Goal: Information Seeking & Learning: Learn about a topic

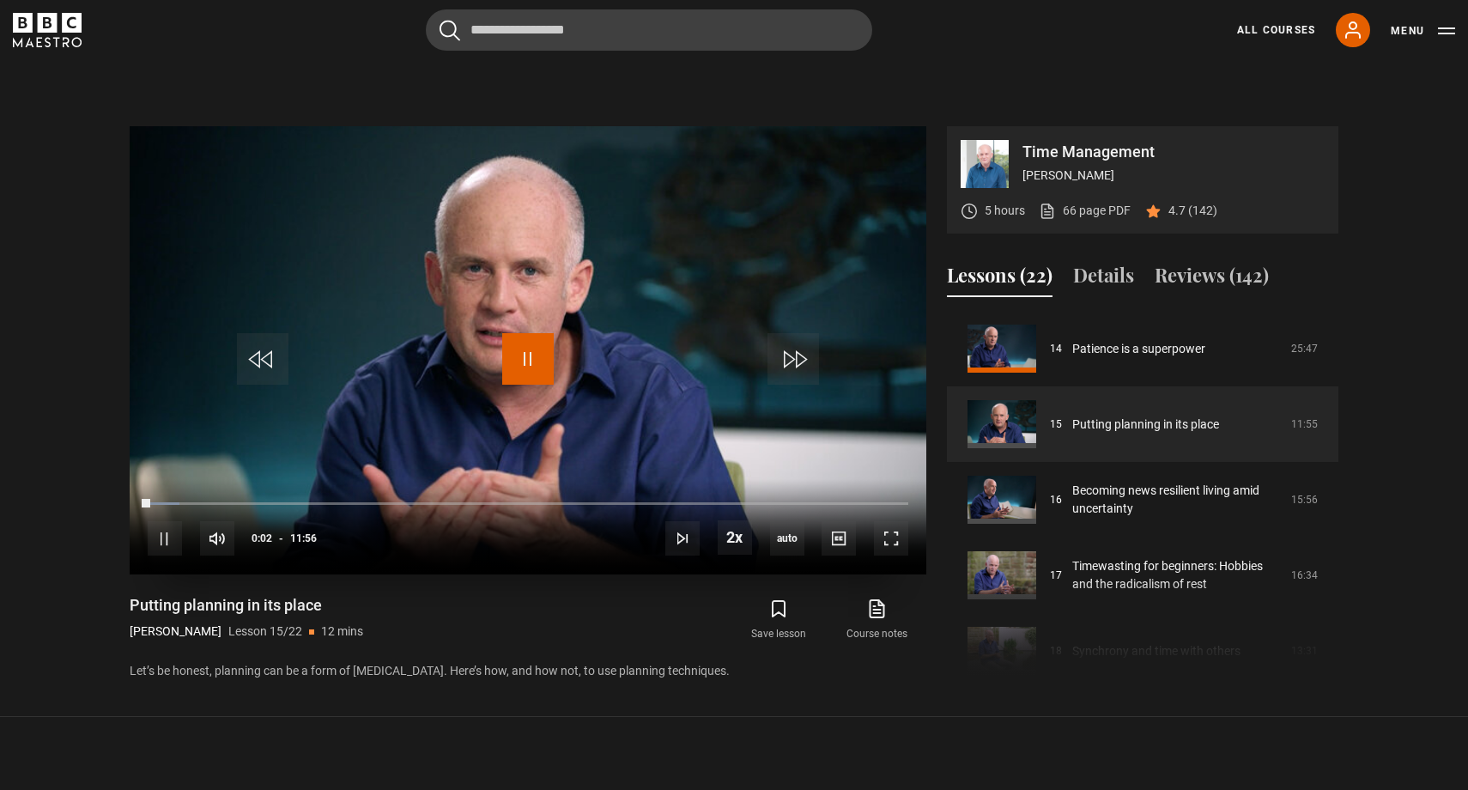
click at [530, 372] on span "Video Player" at bounding box center [528, 359] width 52 height 52
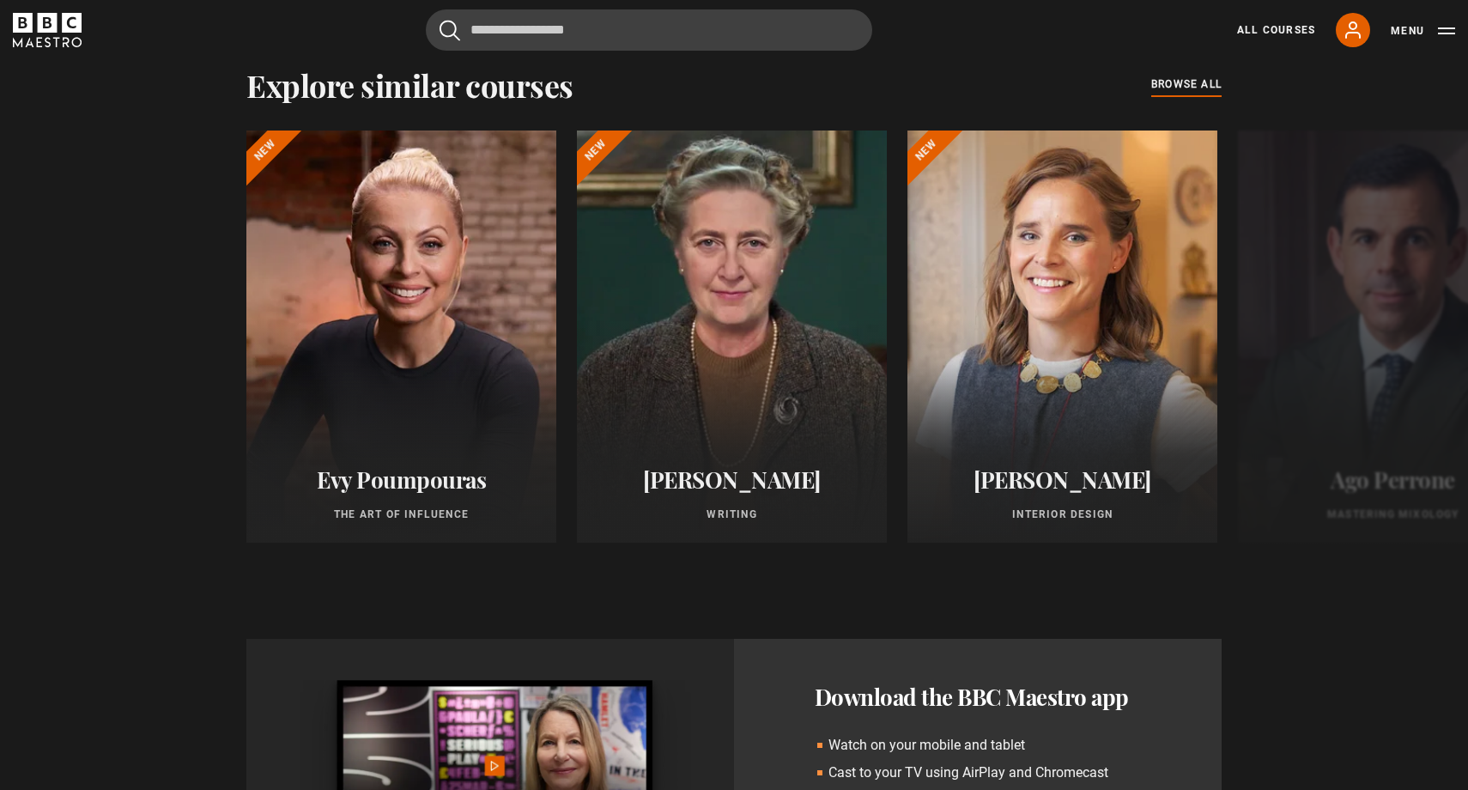
scroll to position [1459, 0]
click at [1416, 343] on button "Next" at bounding box center [1410, 340] width 43 height 43
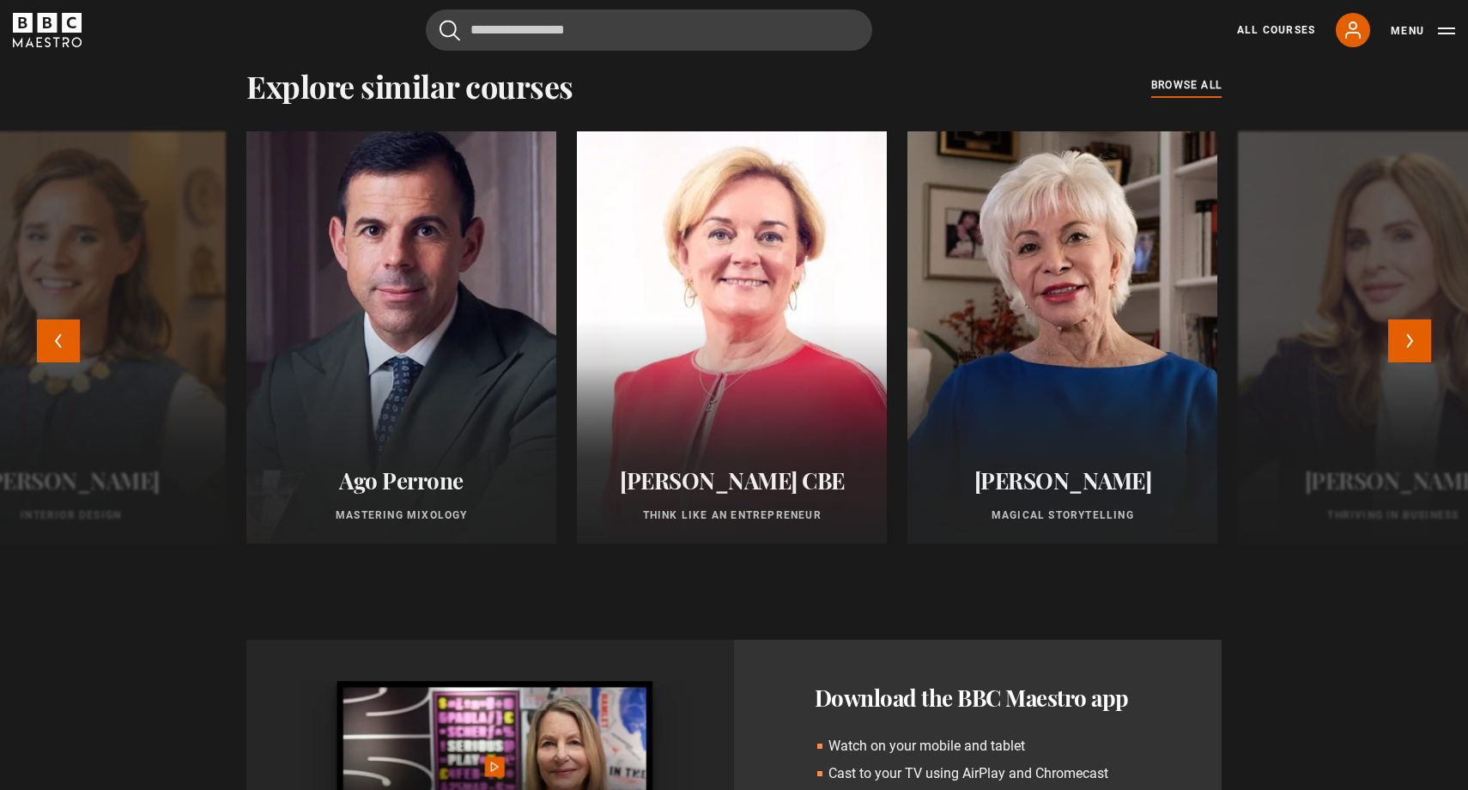
click at [479, 434] on div at bounding box center [401, 337] width 341 height 453
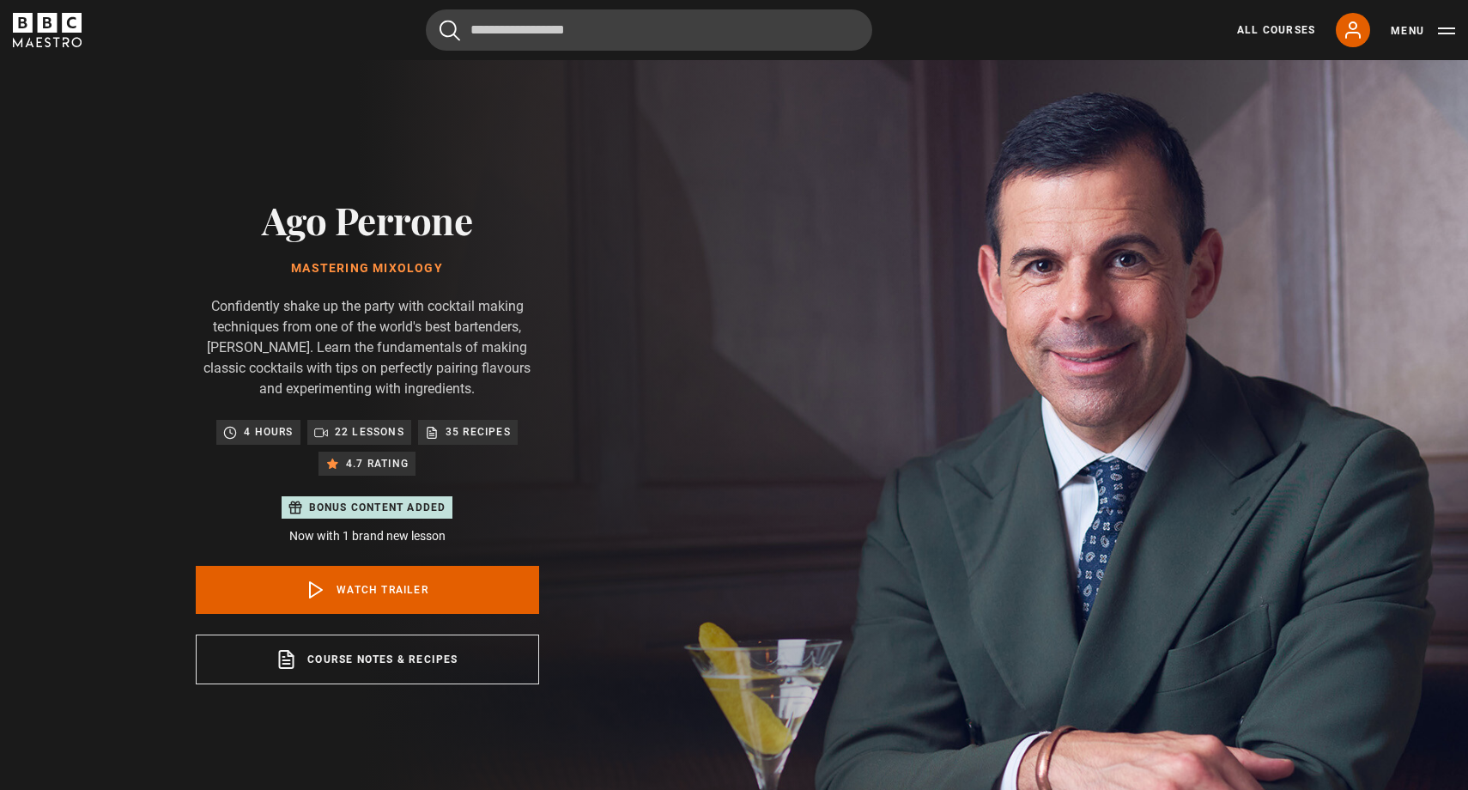
click at [396, 245] on div "Ago Perrone Mastering Mixology Confidently shake up the party with cocktail mak…" at bounding box center [368, 441] width 344 height 487
click at [395, 246] on div "Ago Perrone Mastering Mixology Confidently shake up the party with cocktail mak…" at bounding box center [368, 441] width 344 height 487
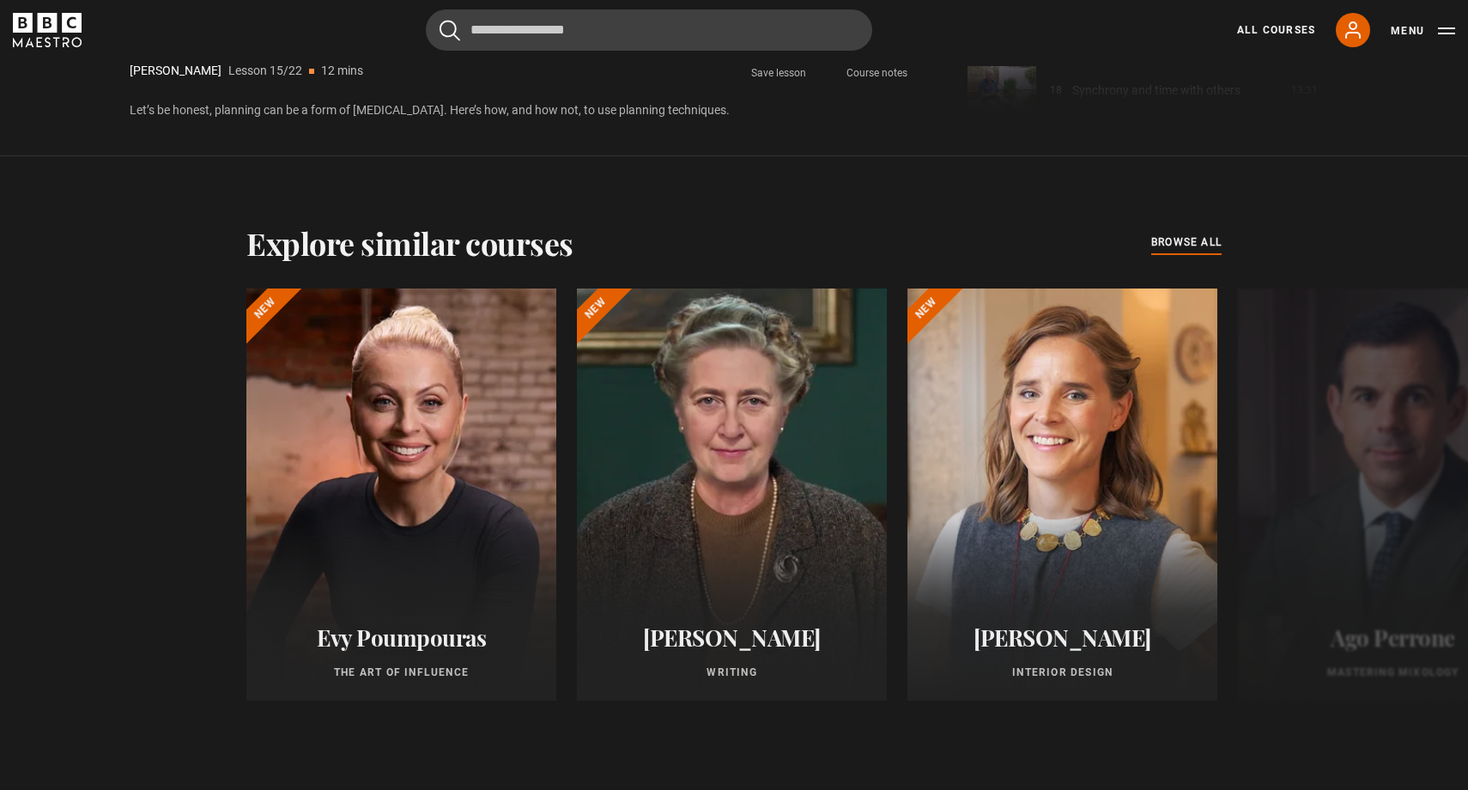
scroll to position [1304, 0]
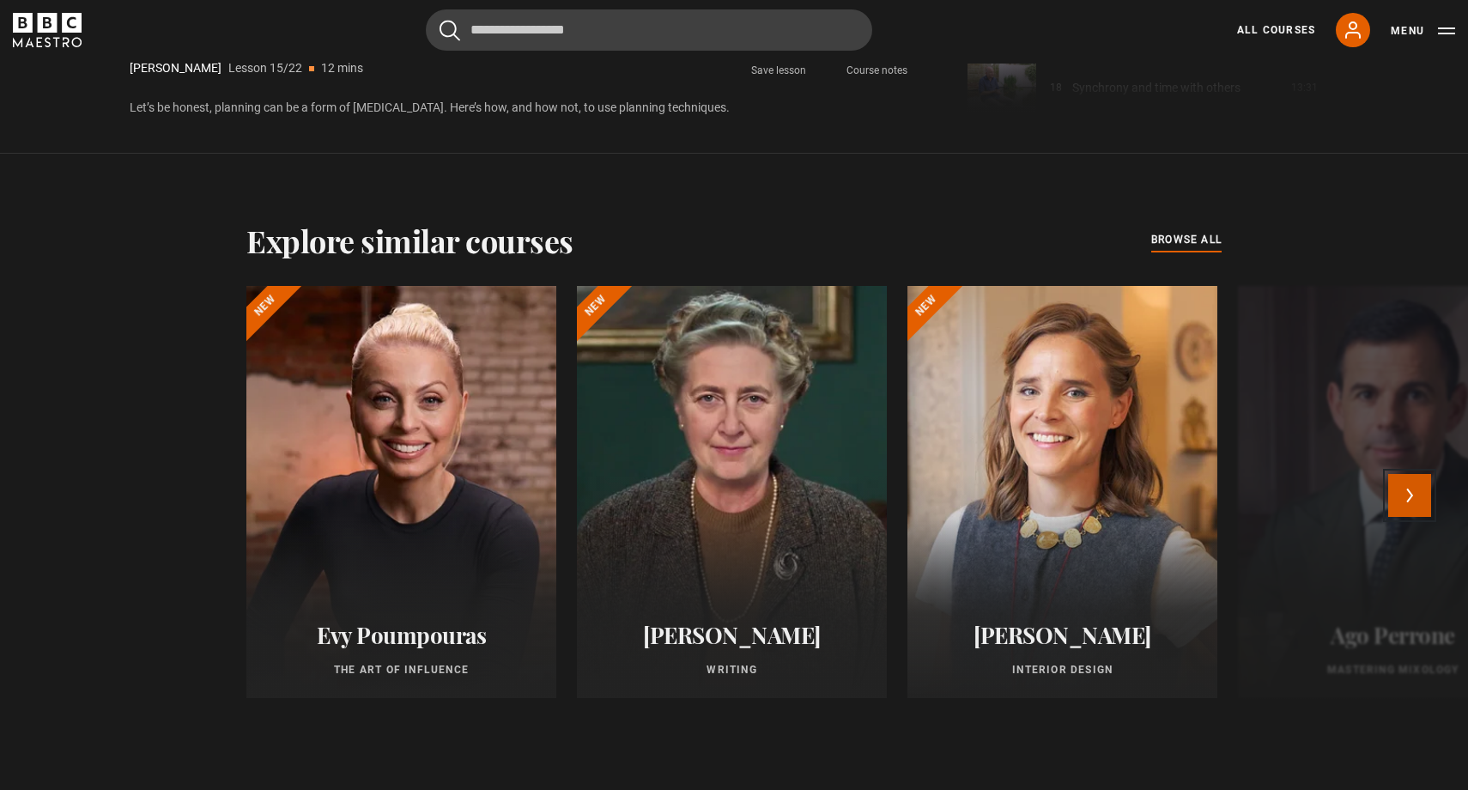
click at [1410, 497] on button "Next" at bounding box center [1410, 495] width 43 height 43
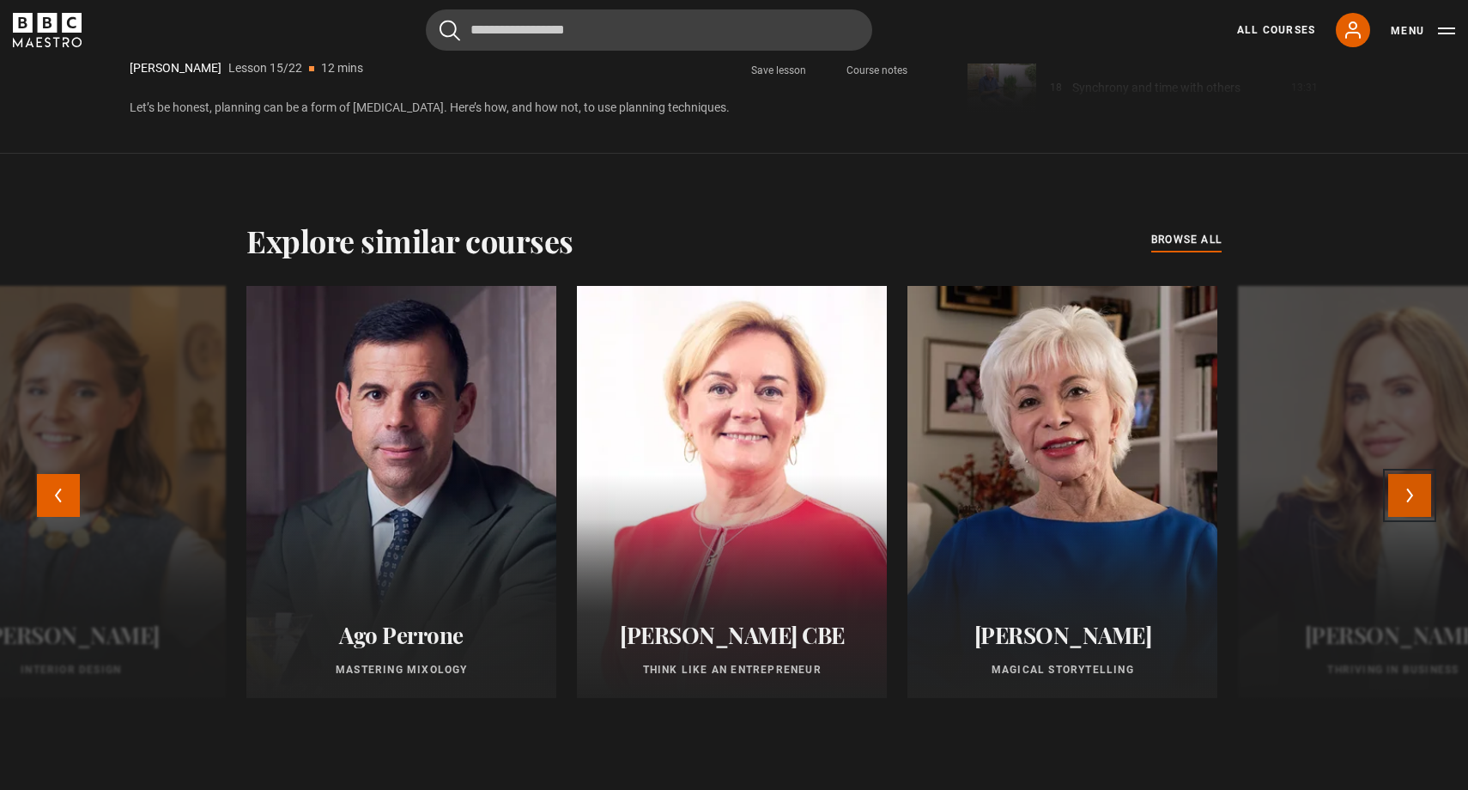
click at [1411, 496] on button "Next" at bounding box center [1410, 495] width 43 height 43
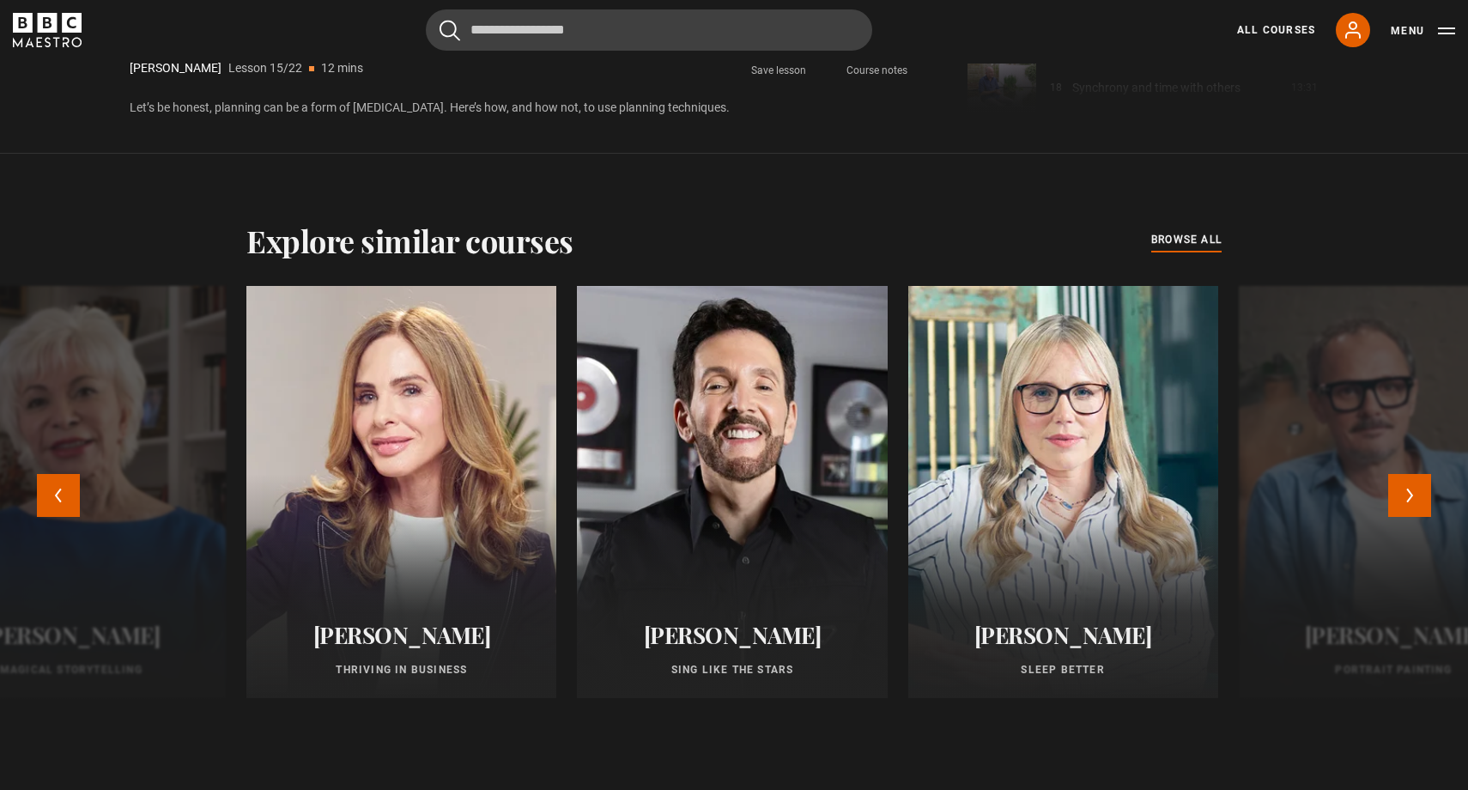
click at [1385, 502] on div at bounding box center [1394, 492] width 310 height 412
click at [1403, 497] on button "Next" at bounding box center [1410, 495] width 43 height 43
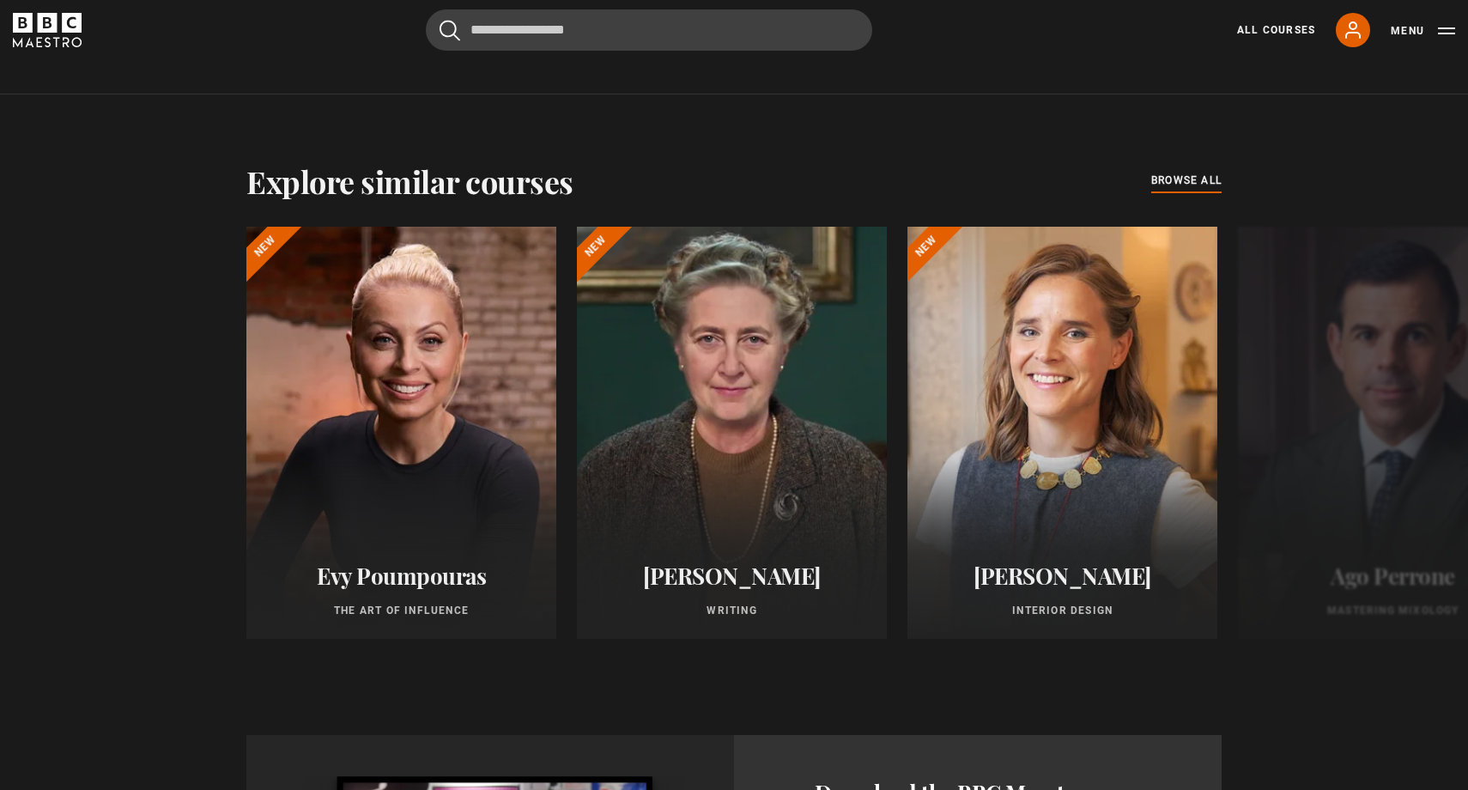
scroll to position [1397, 0]
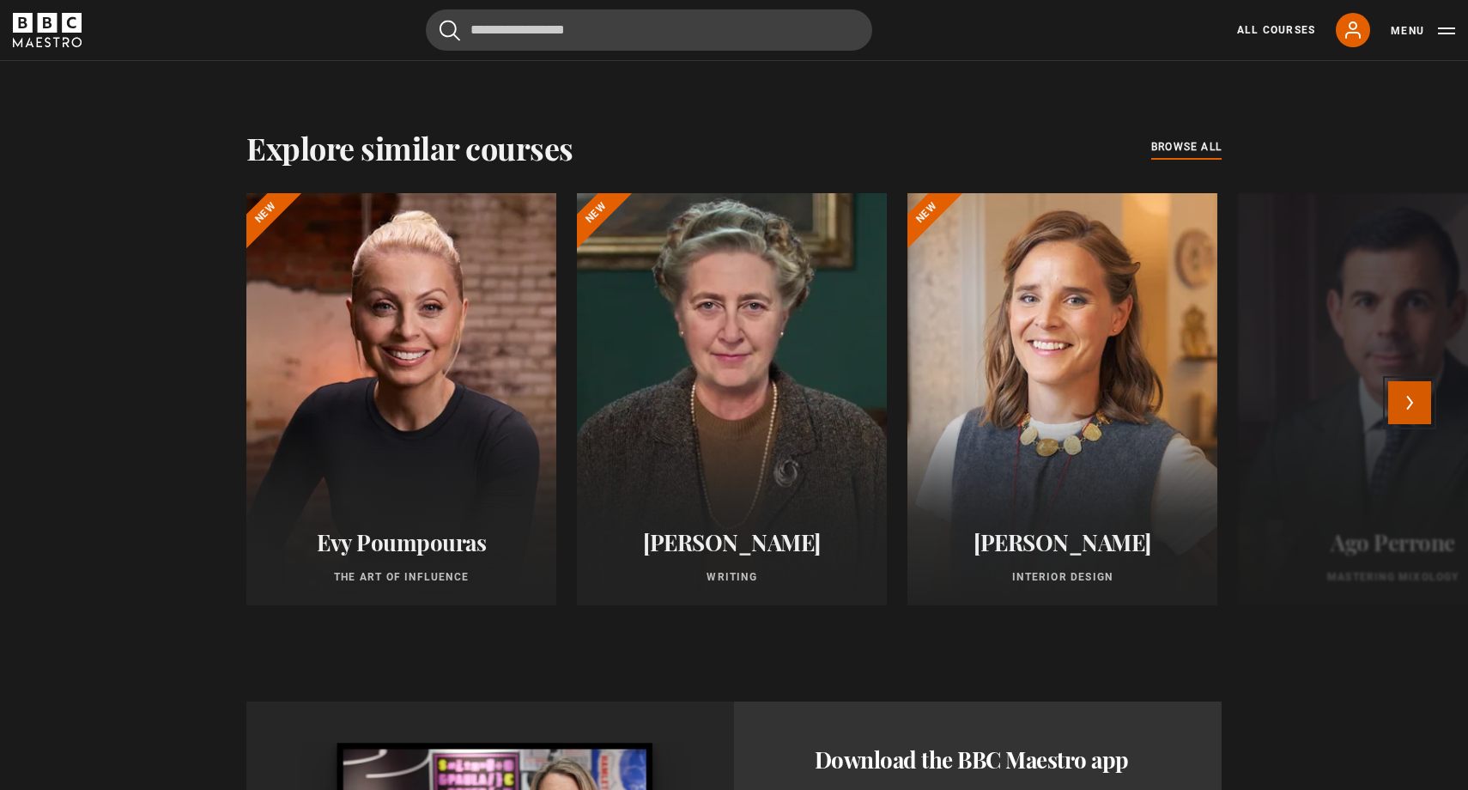
click at [1401, 404] on button "Next" at bounding box center [1410, 402] width 43 height 43
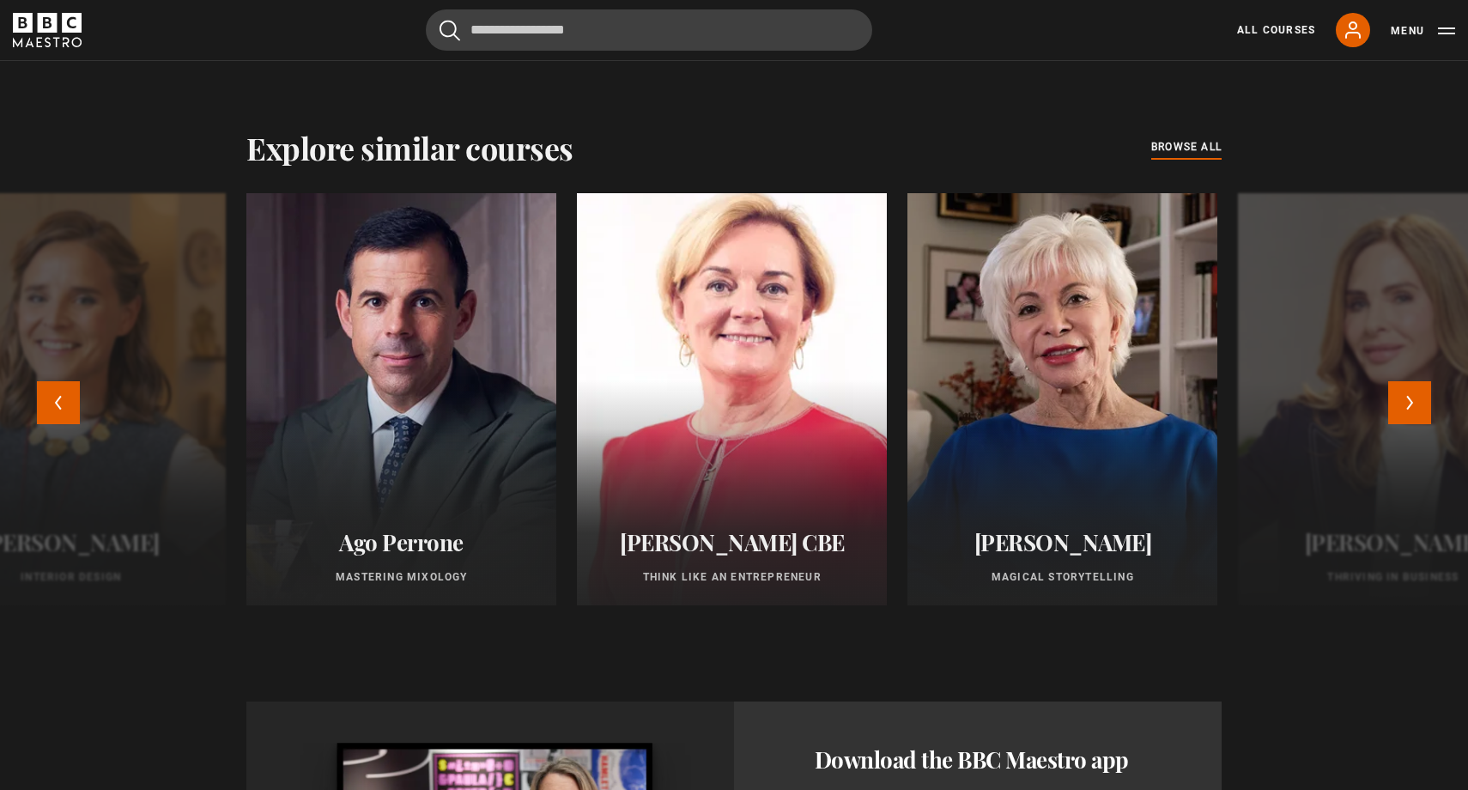
click at [849, 449] on div at bounding box center [732, 399] width 341 height 453
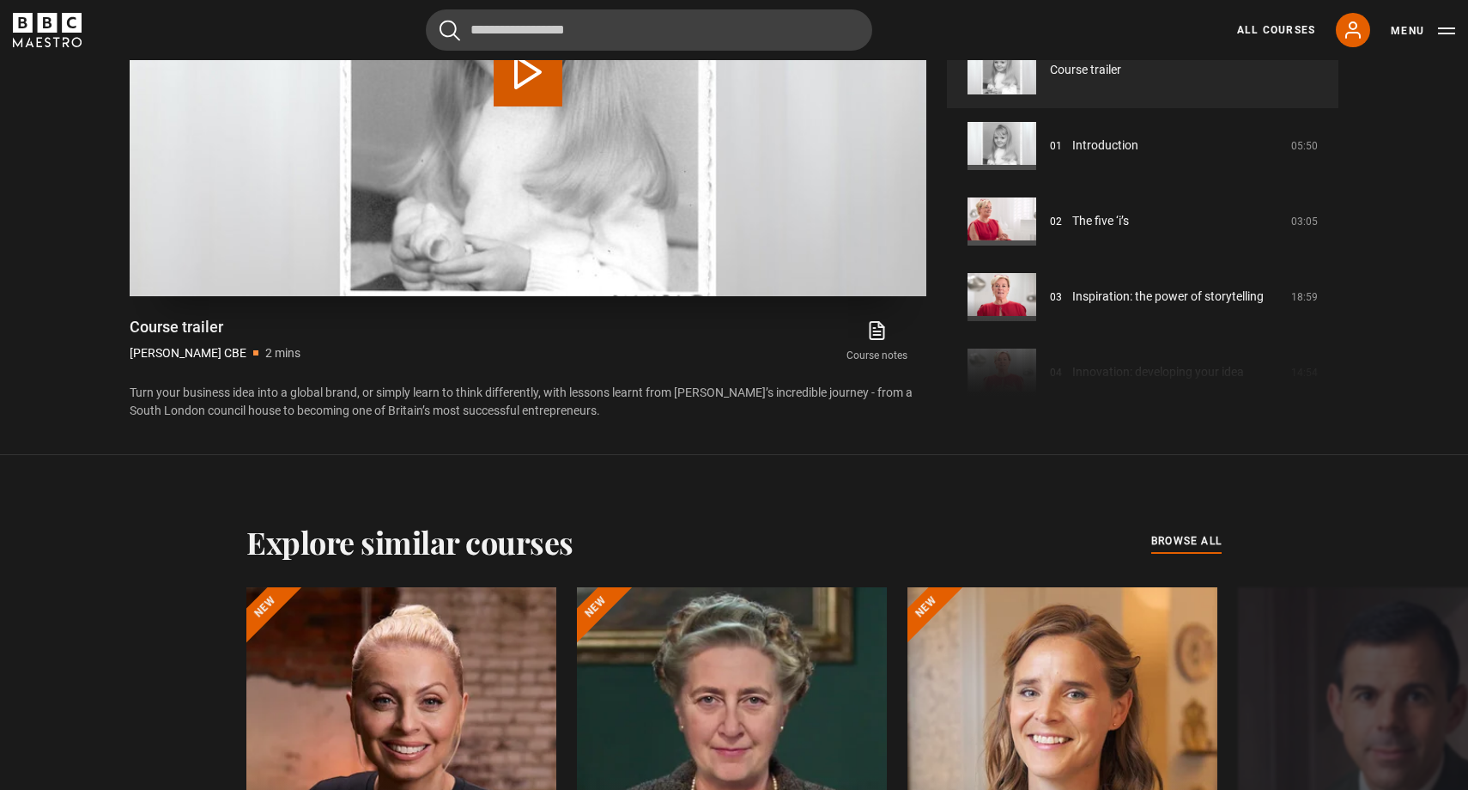
scroll to position [914, 0]
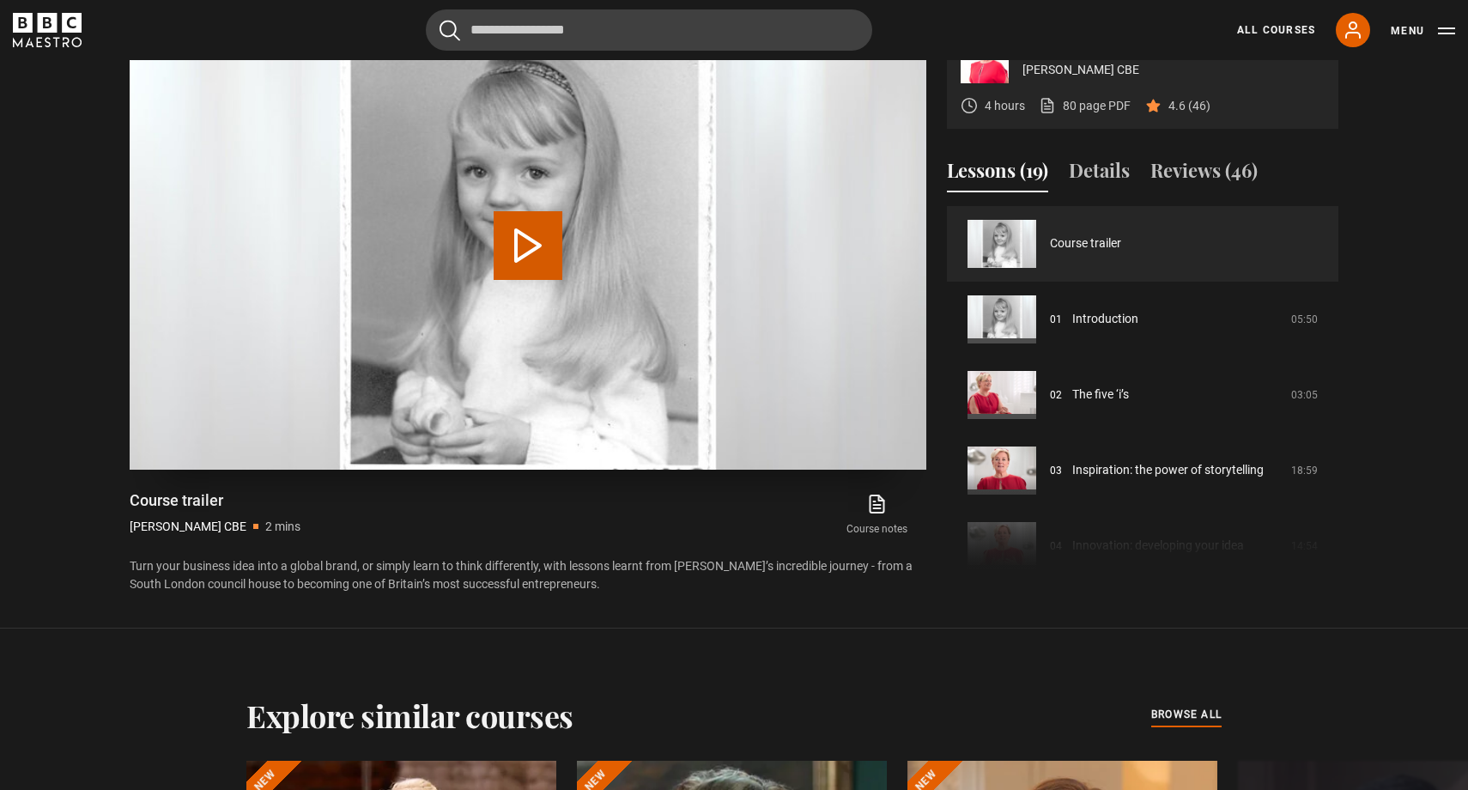
click at [441, 337] on video "Video Player" at bounding box center [528, 245] width 797 height 448
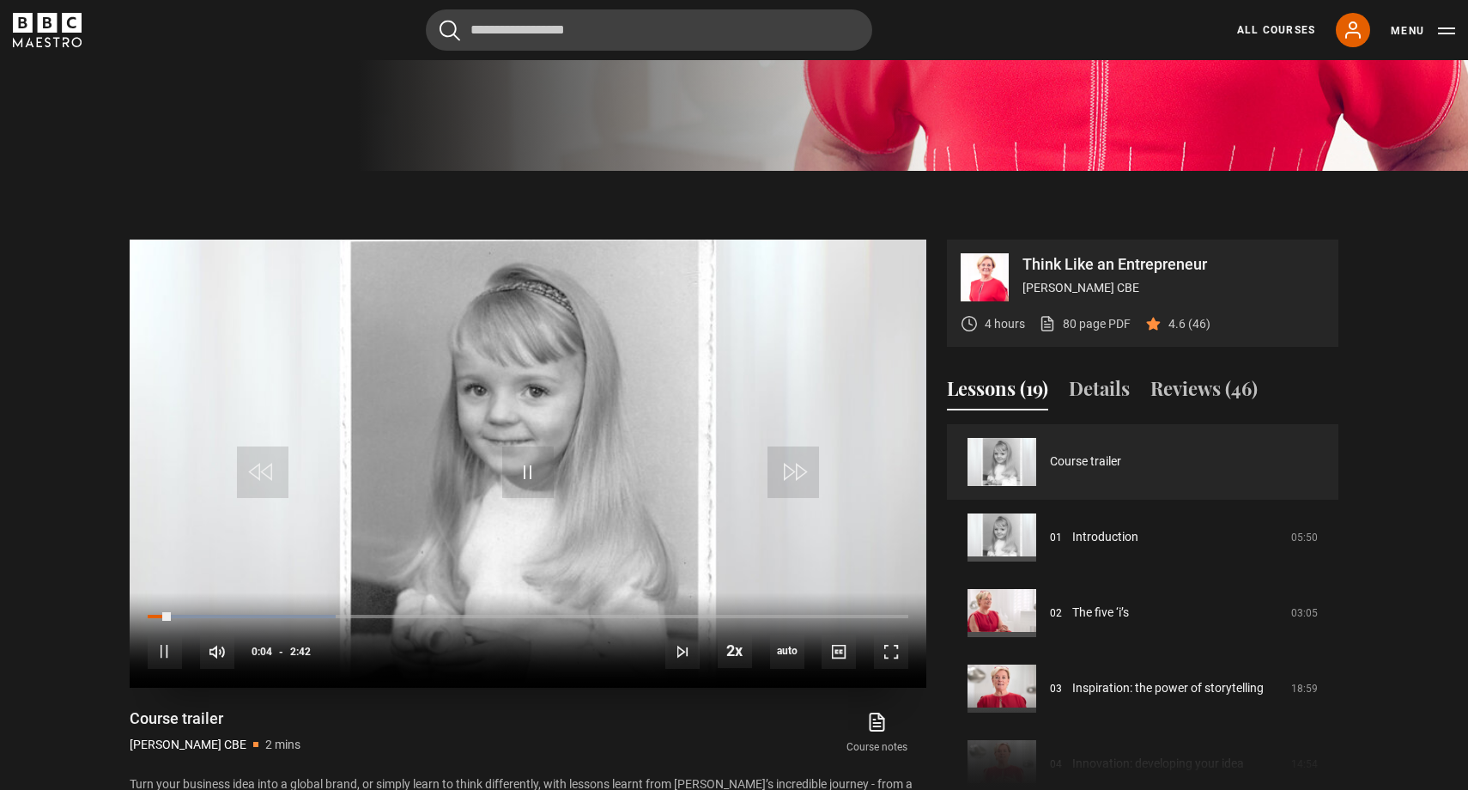
scroll to position [693, 0]
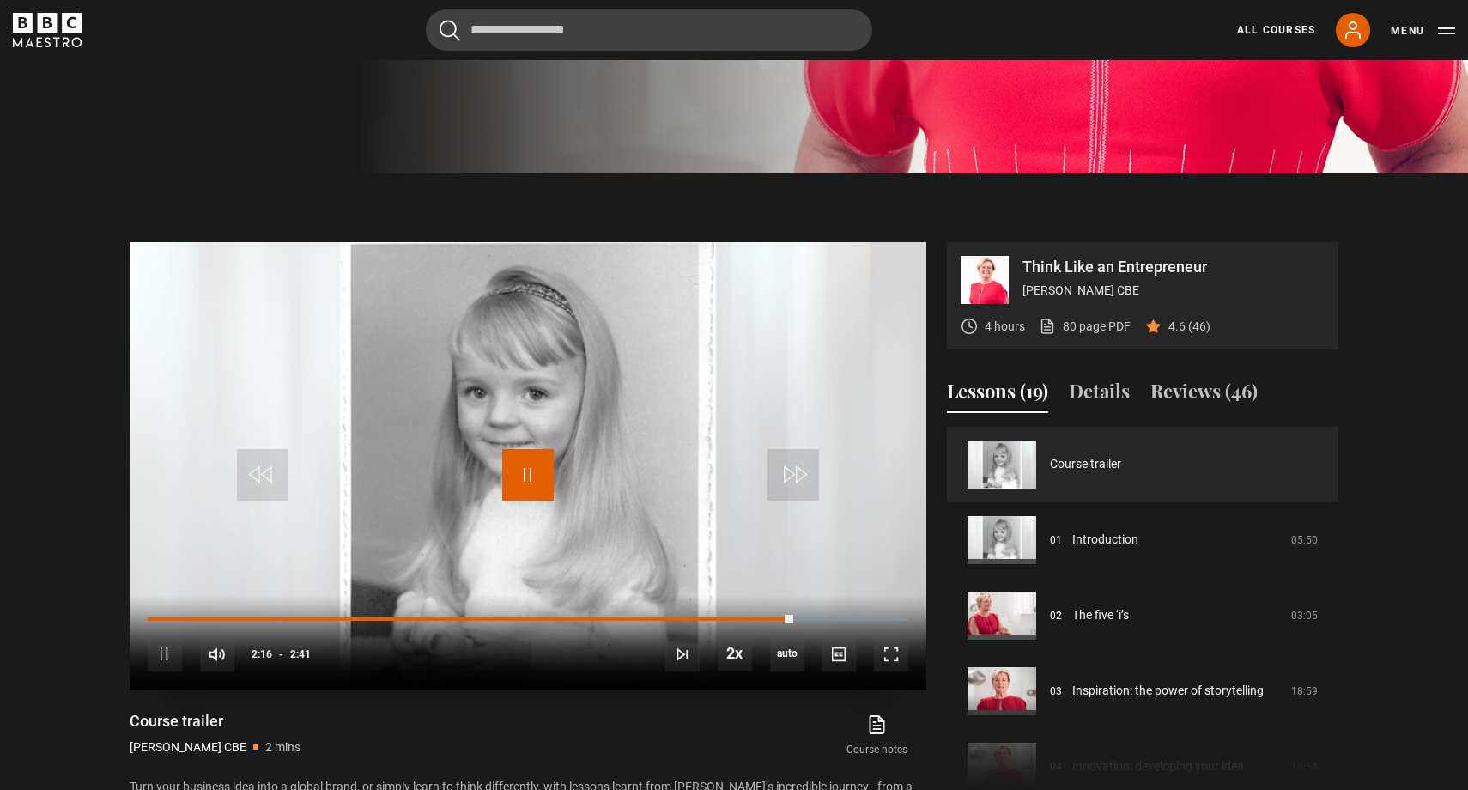
click at [522, 449] on span "Video Player" at bounding box center [528, 475] width 52 height 52
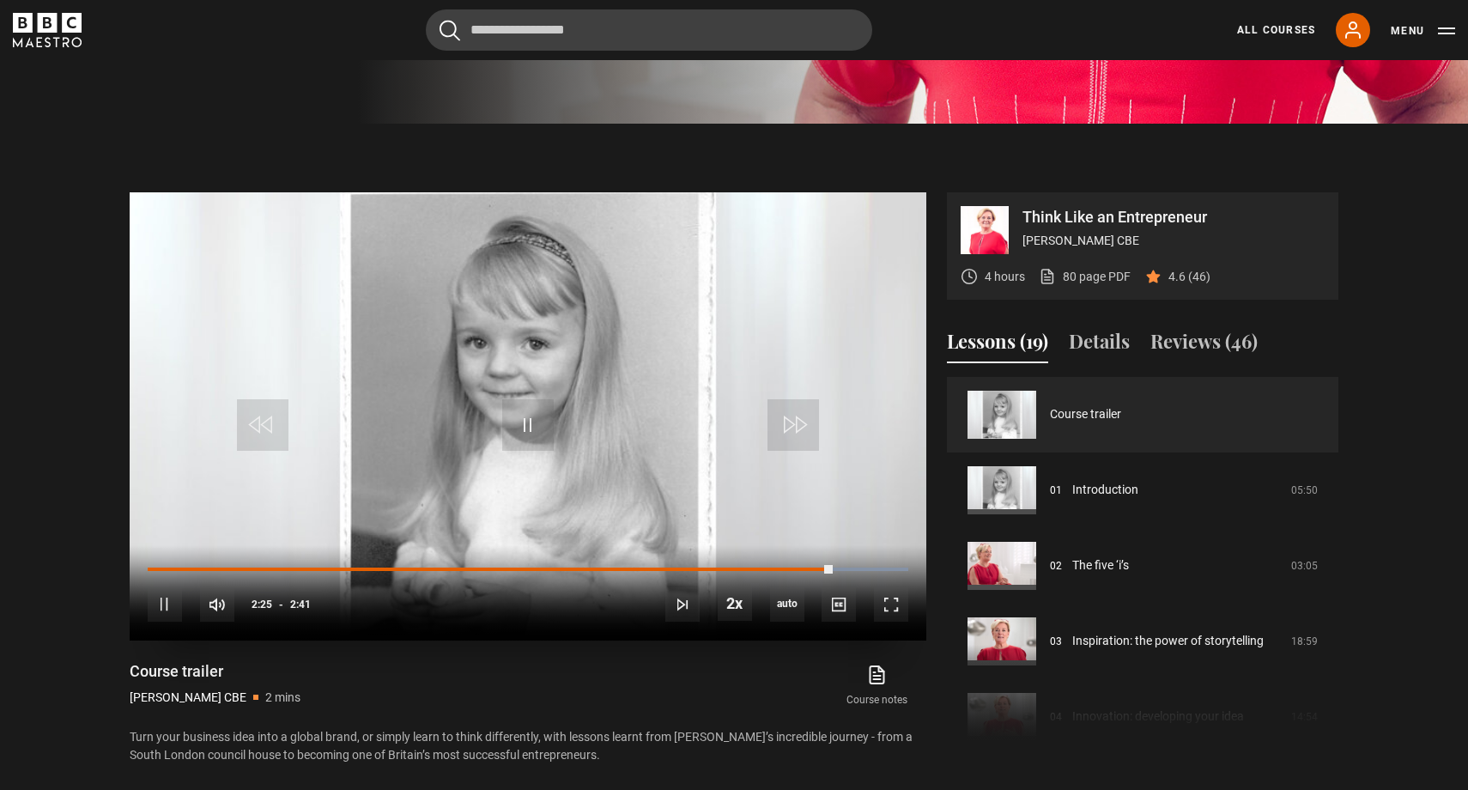
scroll to position [742, 0]
click at [530, 400] on span "Video Player" at bounding box center [528, 426] width 52 height 52
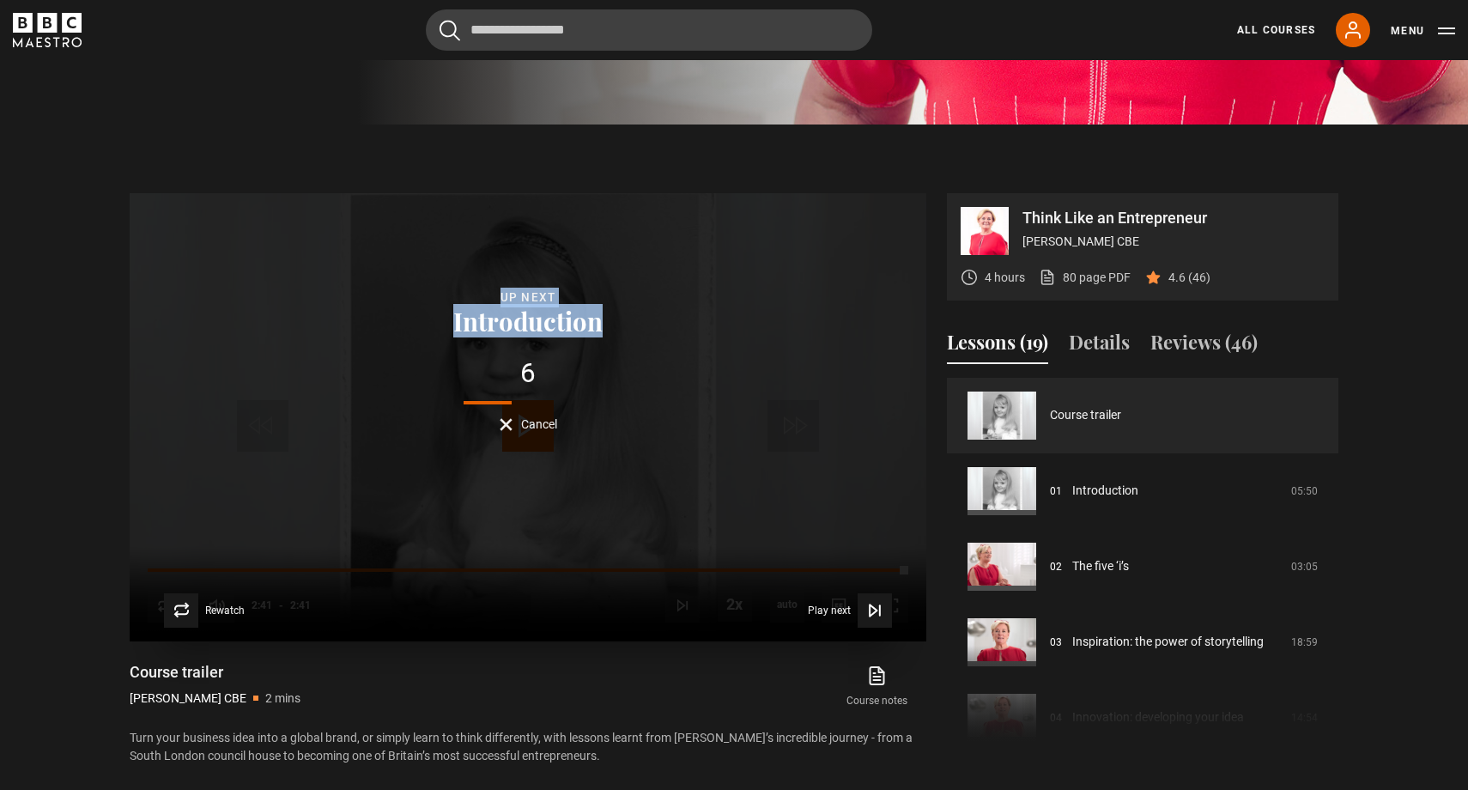
drag, startPoint x: 518, startPoint y: 308, endPoint x: 514, endPoint y: 237, distance: 71.4
click at [514, 236] on div "Lesson Completed Up next Introduction 6 Cancel Rewatch Rewatch Play next Play n…" at bounding box center [528, 417] width 797 height 448
click at [514, 237] on div "Lesson Completed Up next Introduction 6 Cancel Rewatch Rewatch Play next Play n…" at bounding box center [528, 417] width 797 height 448
drag, startPoint x: 514, startPoint y: 237, endPoint x: 532, endPoint y: 279, distance: 45.4
click at [532, 279] on div "Lesson Completed Up next Introduction 5 Cancel Rewatch Rewatch Play next Play n…" at bounding box center [528, 417] width 797 height 448
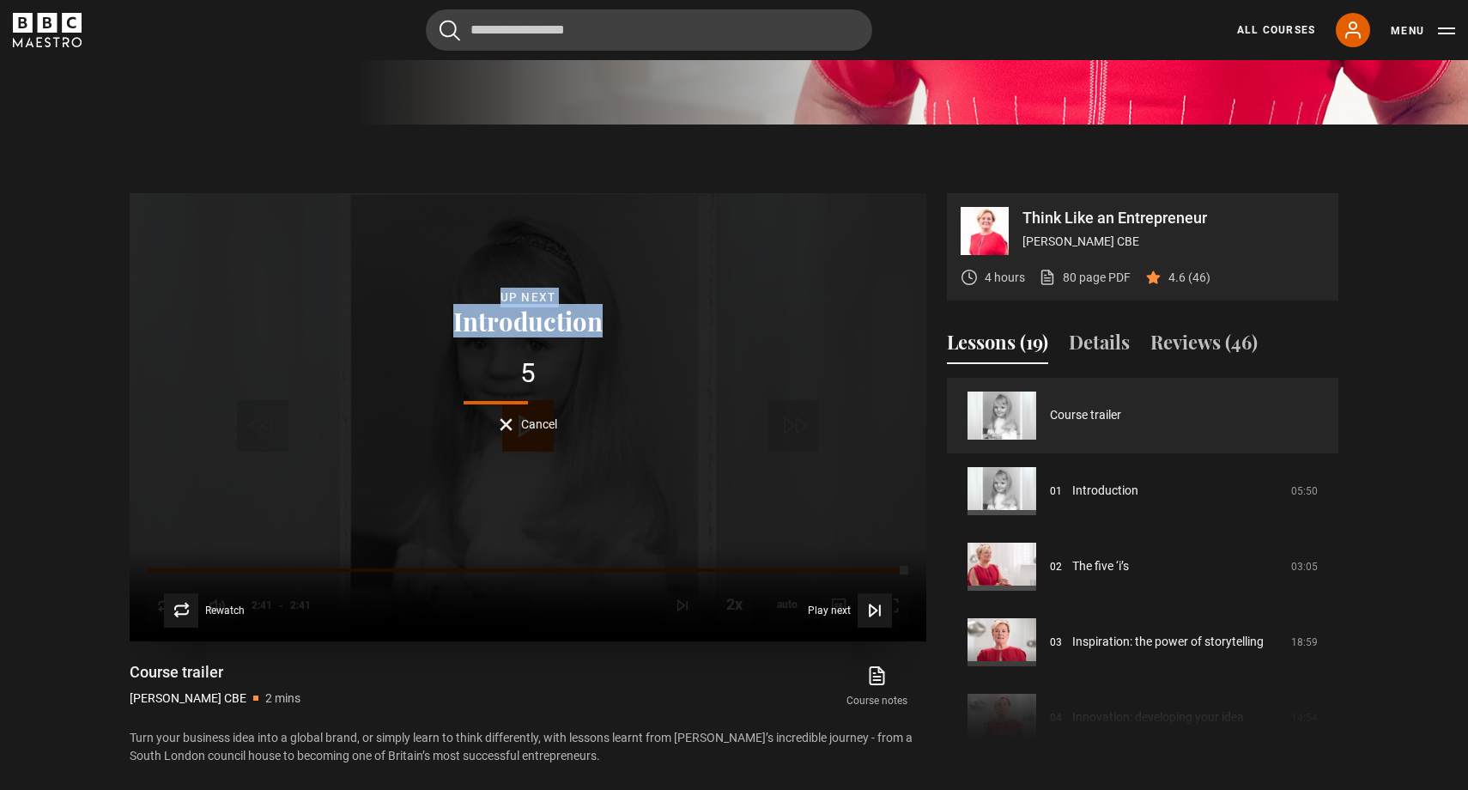
click at [532, 307] on button "Introduction" at bounding box center [528, 320] width 160 height 27
drag, startPoint x: 532, startPoint y: 279, endPoint x: 515, endPoint y: 246, distance: 37.3
click at [515, 288] on div "Up next Introduction 4 Cancel" at bounding box center [528, 359] width 160 height 143
drag, startPoint x: 515, startPoint y: 246, endPoint x: 523, endPoint y: 195, distance: 51.3
click at [523, 195] on div "Lesson Completed Up next Introduction 3 Cancel Rewatch Rewatch Play next Play n…" at bounding box center [528, 417] width 797 height 448
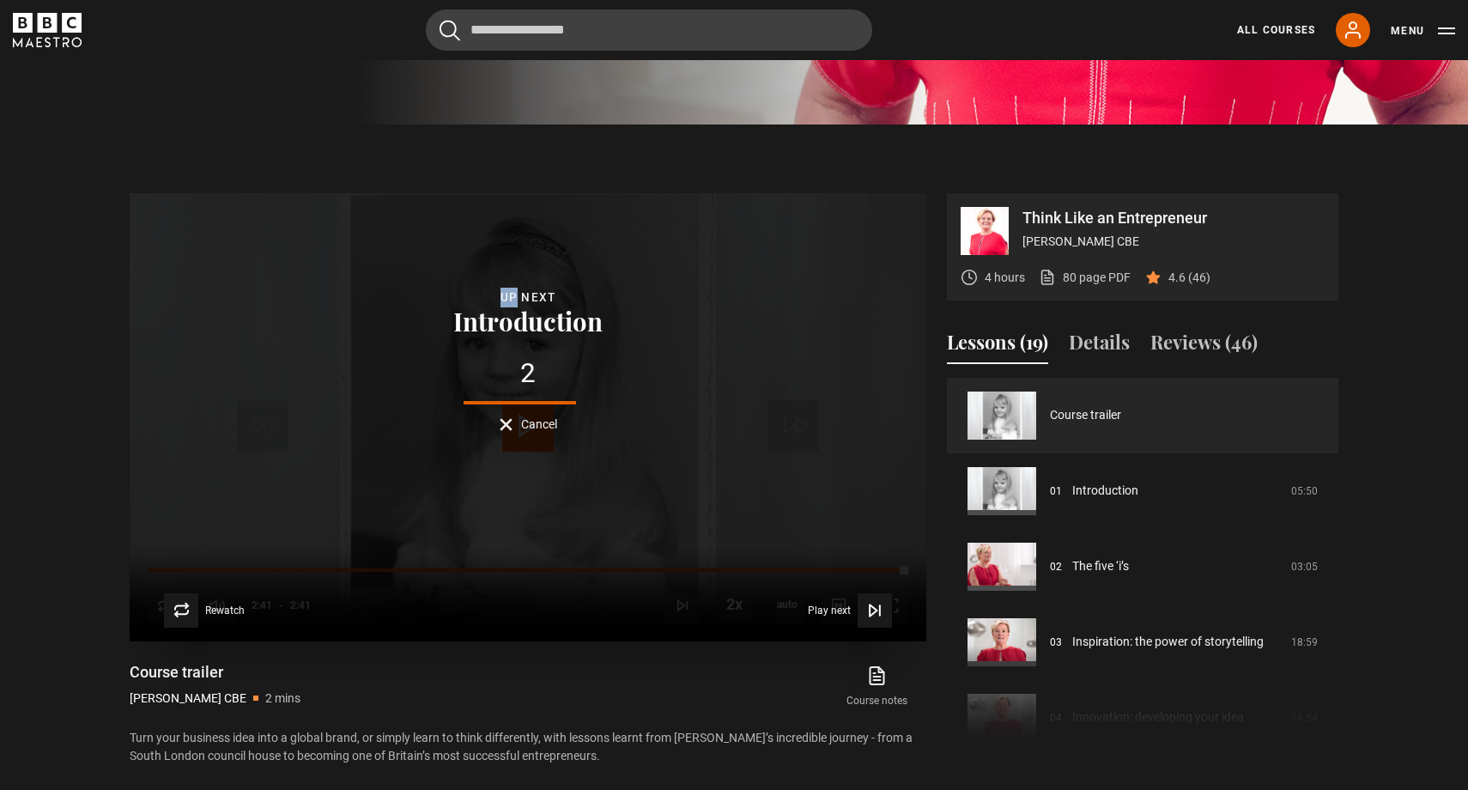
drag, startPoint x: 523, startPoint y: 195, endPoint x: 483, endPoint y: 235, distance: 56.5
click at [483, 235] on div "Lesson Completed Up next Introduction 2 Cancel Rewatch Rewatch Play next Play n…" at bounding box center [528, 417] width 797 height 448
drag, startPoint x: 483, startPoint y: 235, endPoint x: 512, endPoint y: 268, distance: 43.2
click at [512, 268] on div "Lesson Completed Up next Introduction 1 Cancel Rewatch Rewatch Play next Play n…" at bounding box center [528, 417] width 797 height 448
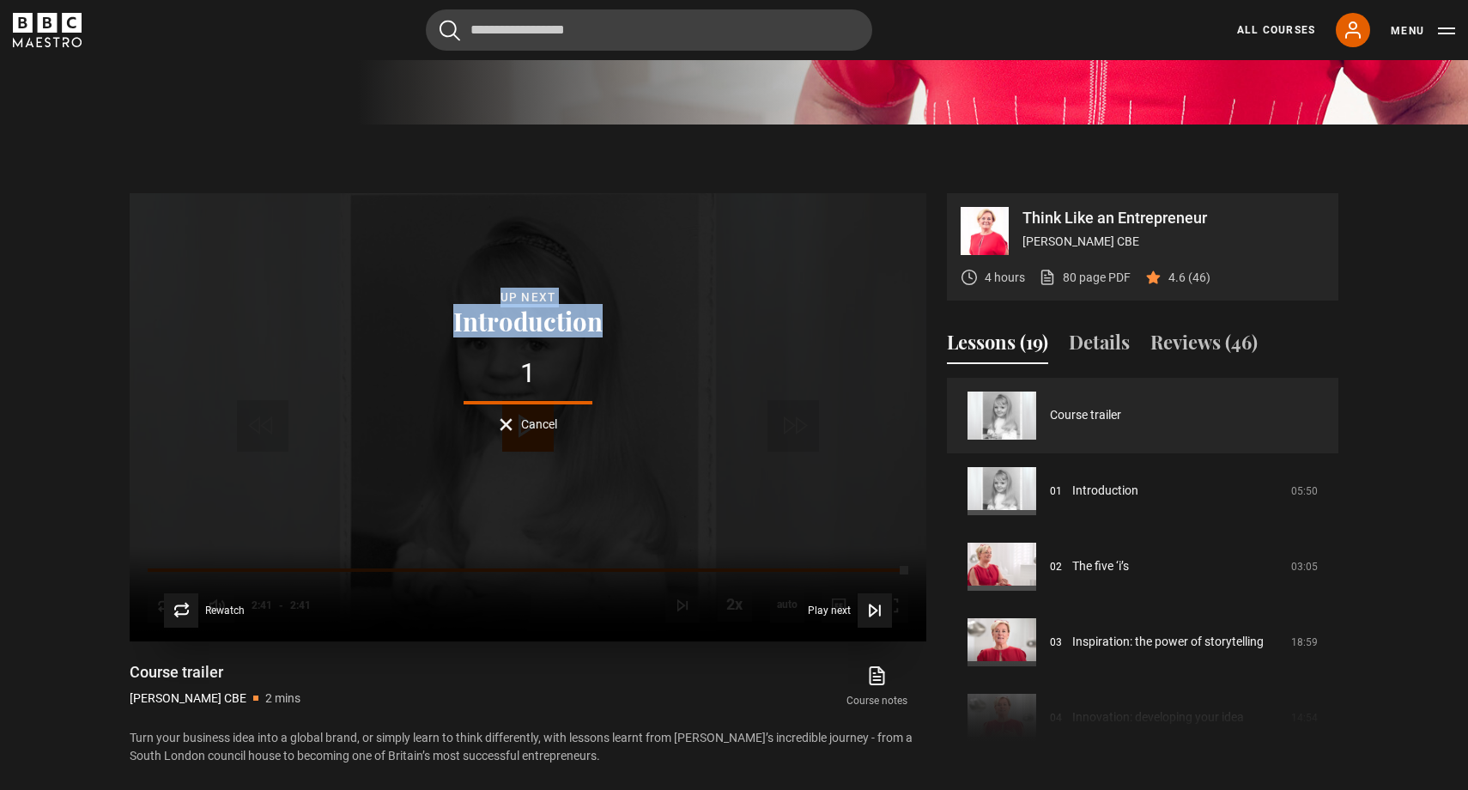
click at [512, 307] on button "Introduction" at bounding box center [528, 320] width 160 height 27
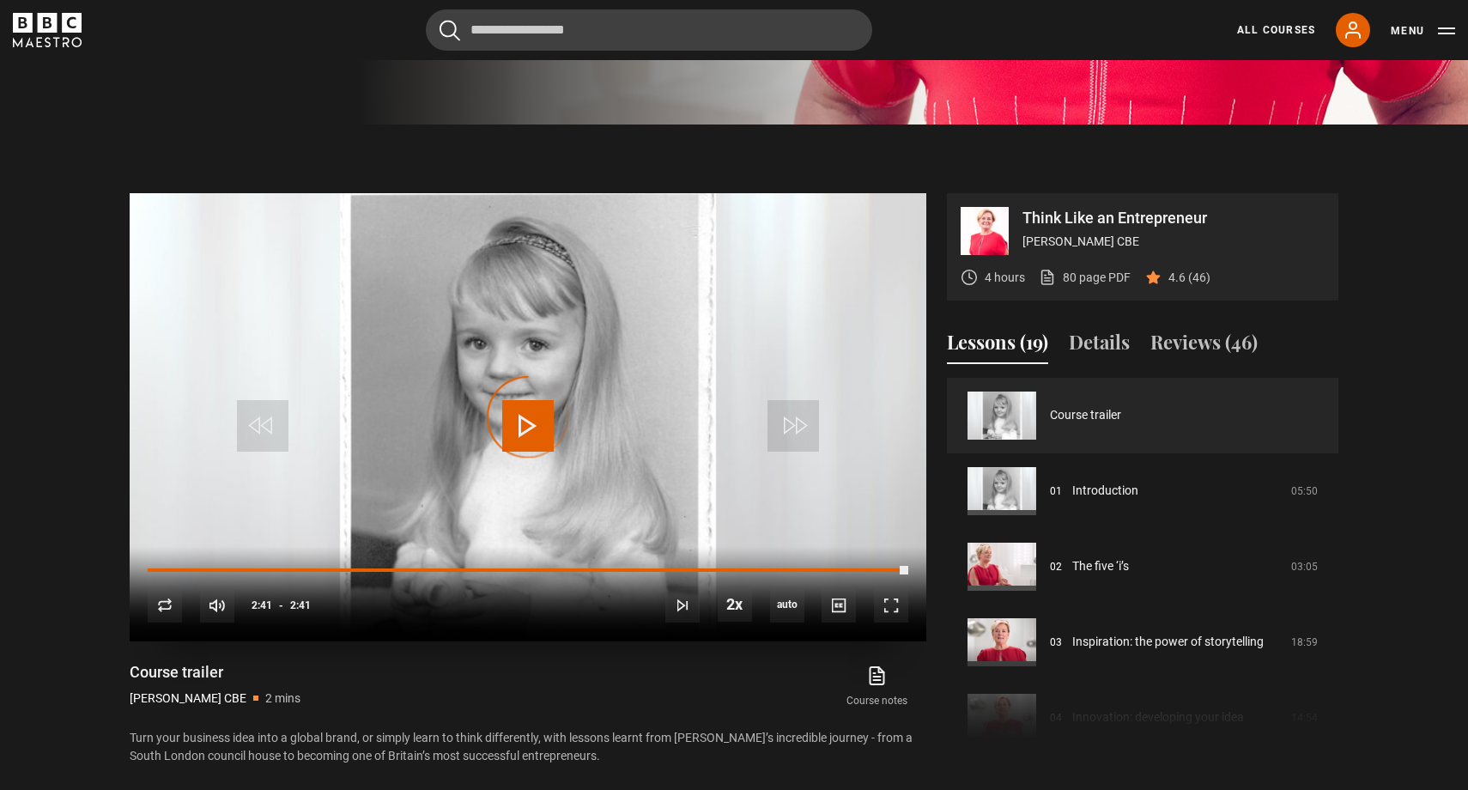
drag, startPoint x: 512, startPoint y: 268, endPoint x: 502, endPoint y: 240, distance: 29.9
click at [502, 240] on video-js "Video Player is loading. Play Video 10s Skip Back 10 seconds Play 10s Skip Forw…" at bounding box center [528, 417] width 797 height 448
click at [502, 240] on video "Video Player" at bounding box center [528, 417] width 797 height 448
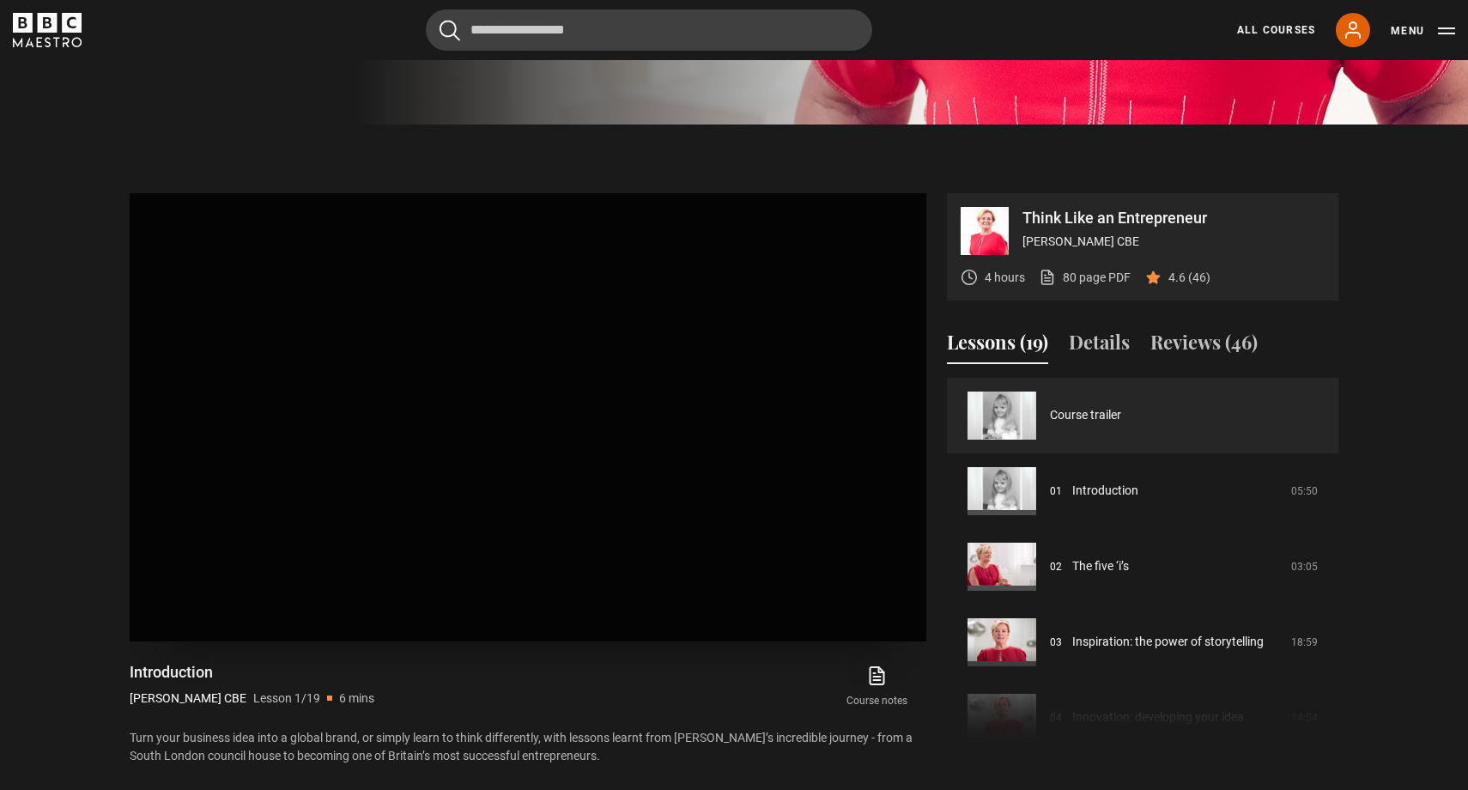
click at [488, 311] on video "Video Player" at bounding box center [528, 417] width 797 height 448
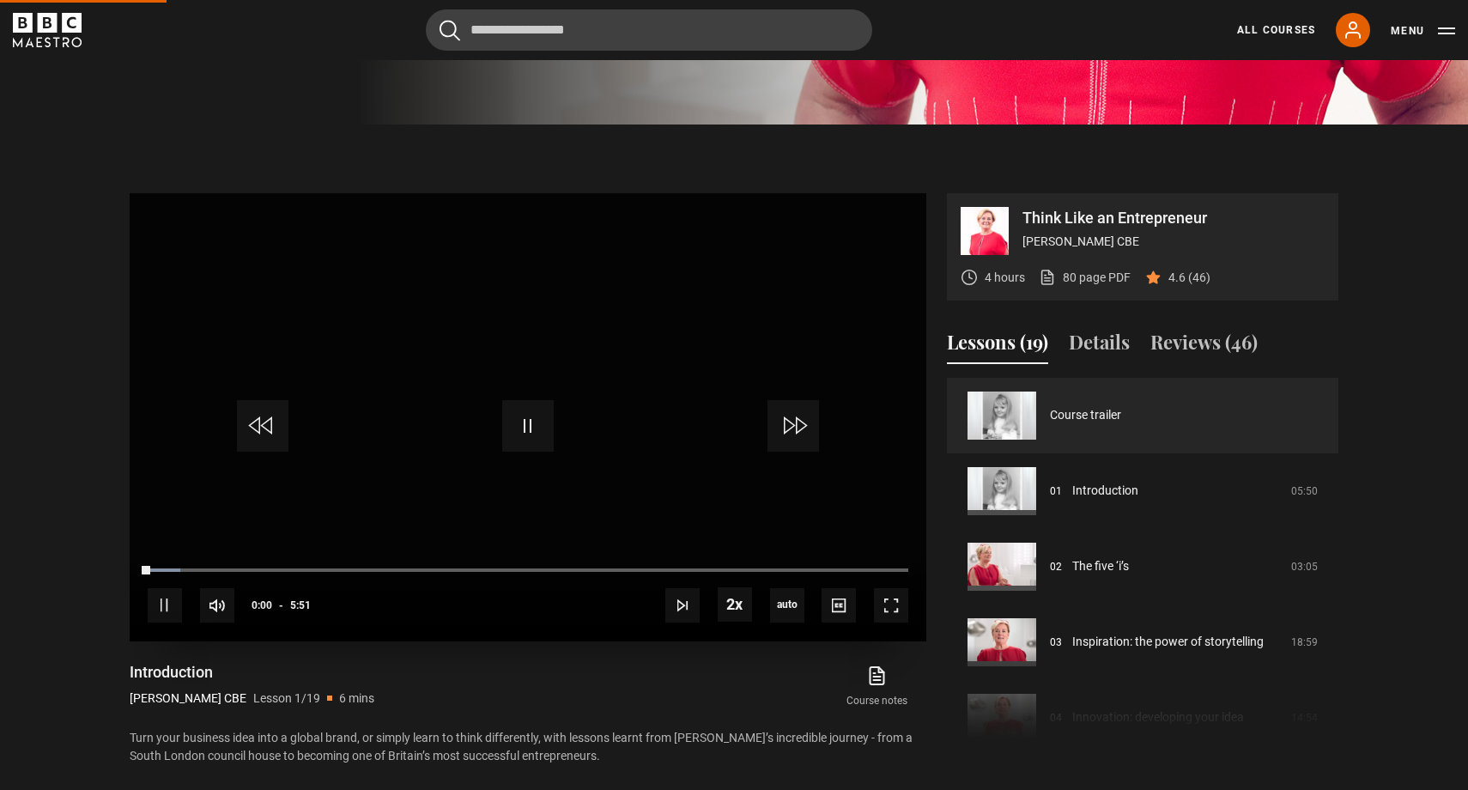
click at [446, 240] on video "Video Player" at bounding box center [528, 417] width 797 height 448
click at [394, 256] on video "Video Player" at bounding box center [528, 417] width 797 height 448
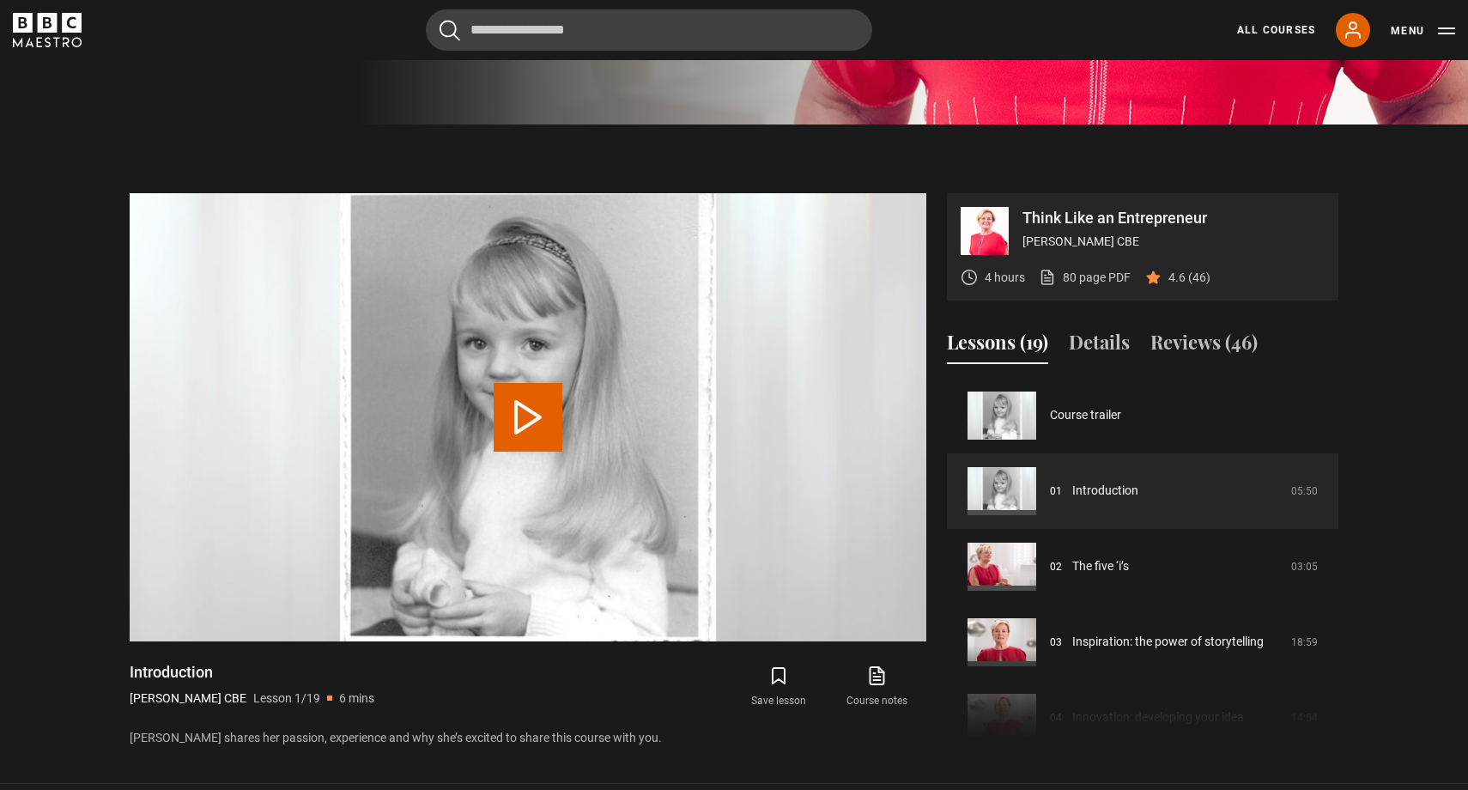
scroll to position [821, 0]
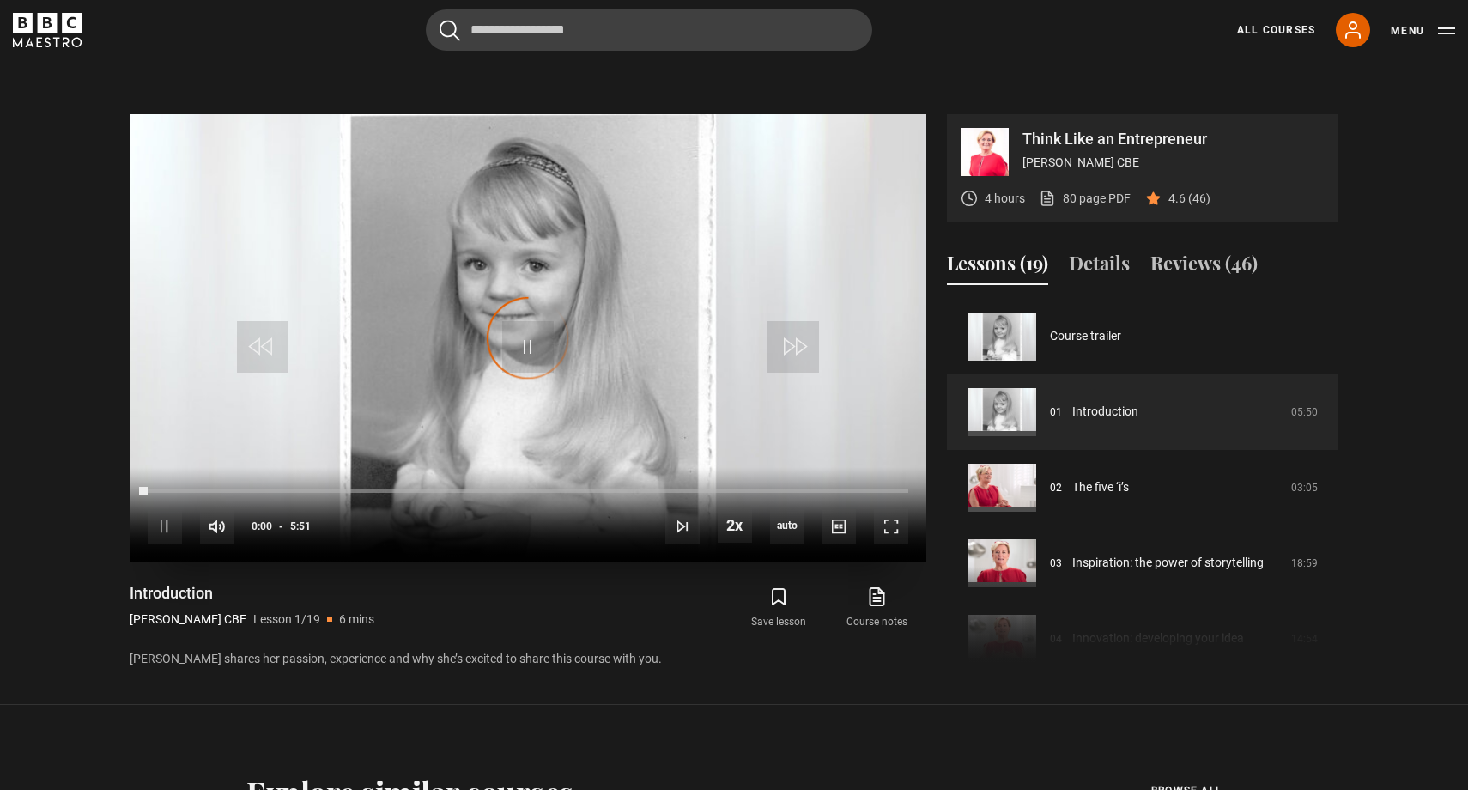
click at [357, 265] on video "Video Player" at bounding box center [528, 338] width 797 height 448
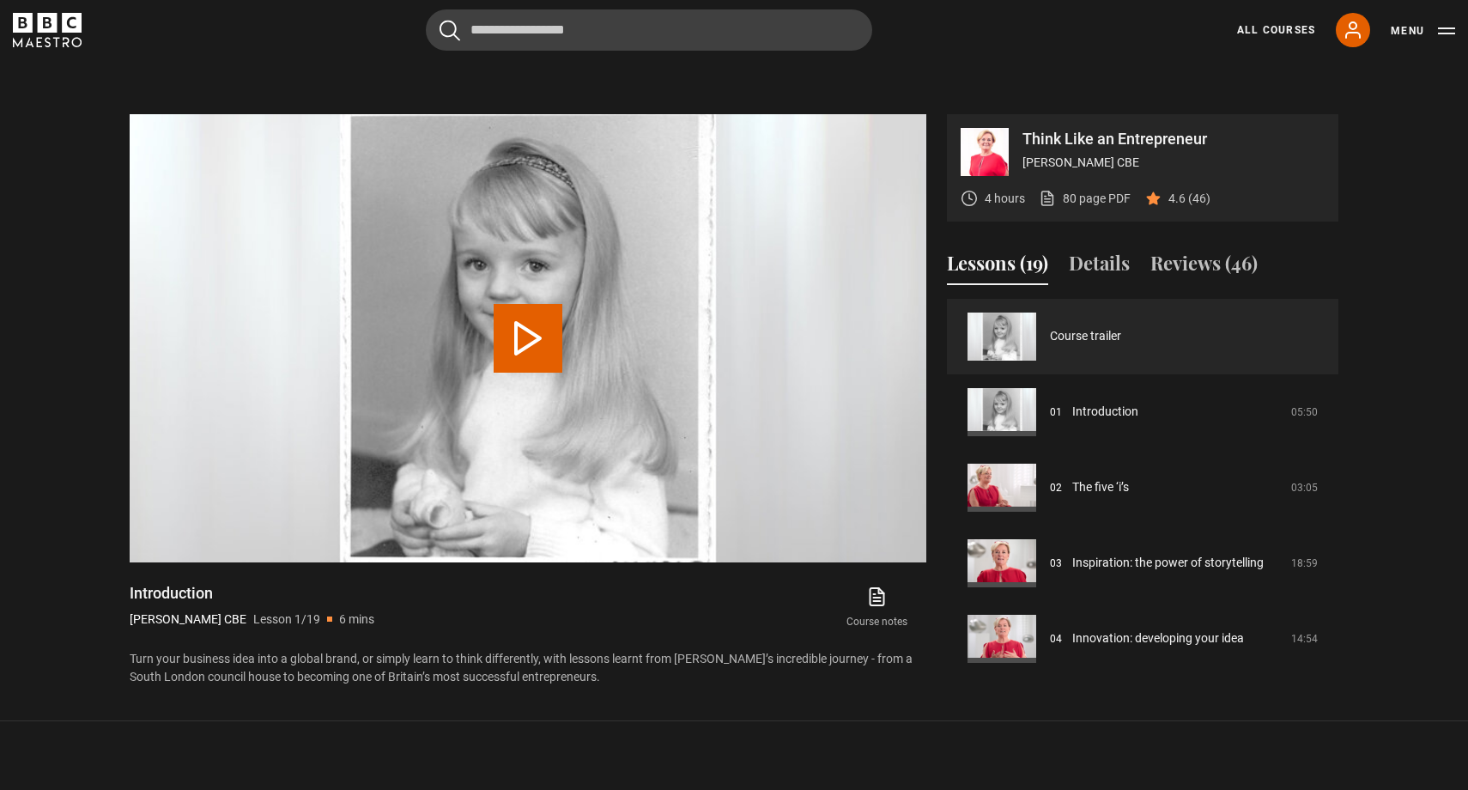
scroll to position [742, 0]
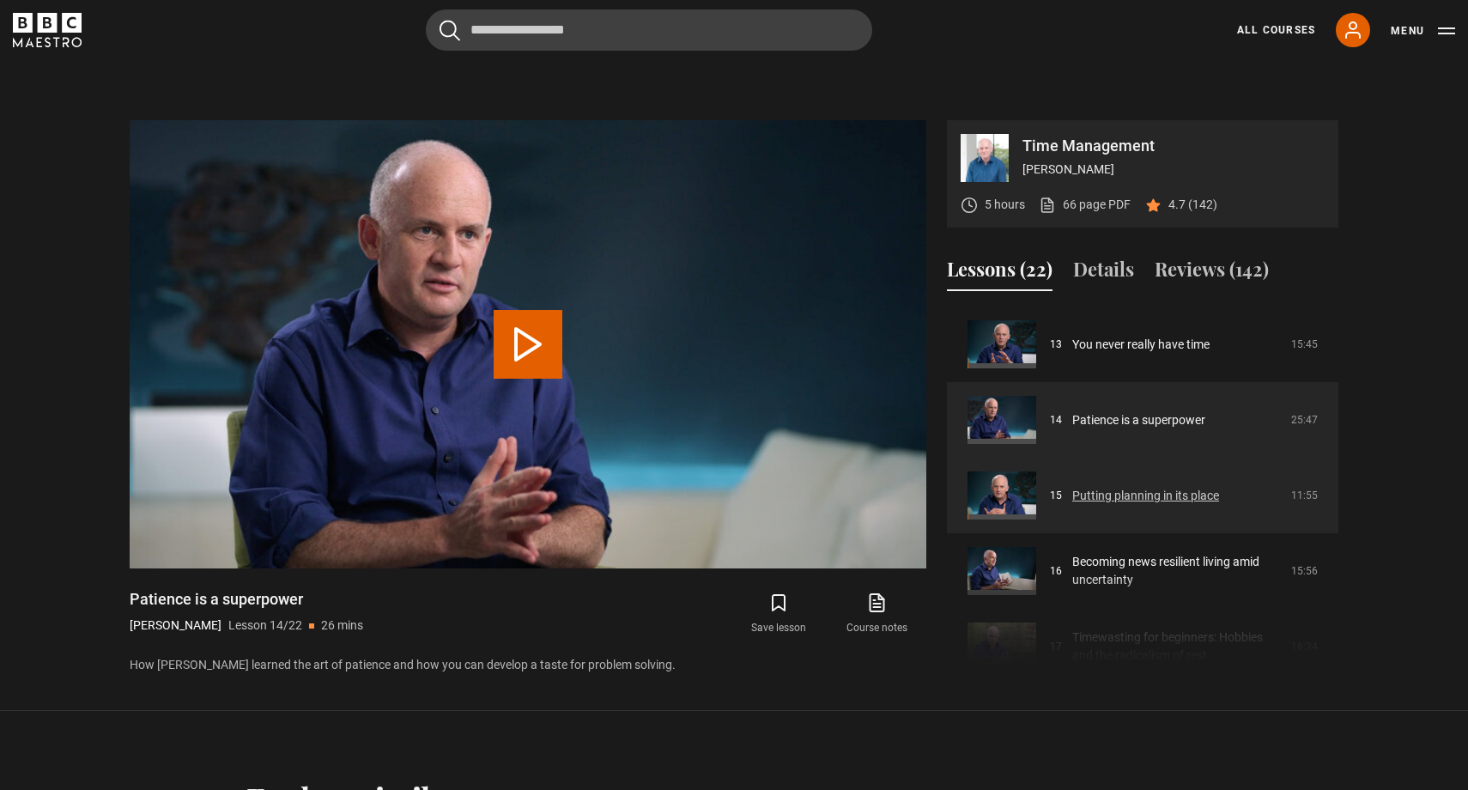
scroll to position [1017, 0]
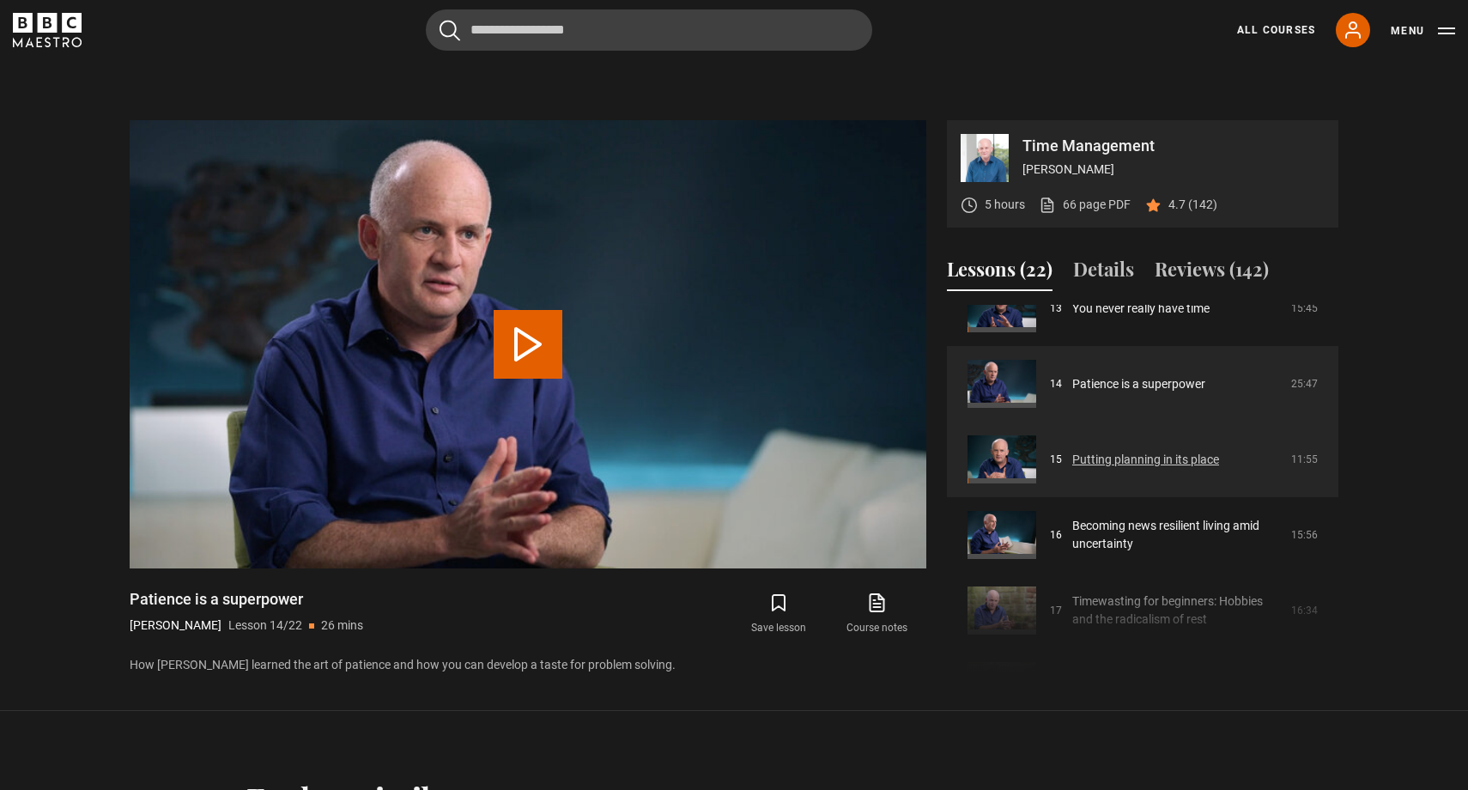
click at [1175, 458] on link "Putting planning in its place" at bounding box center [1146, 460] width 147 height 18
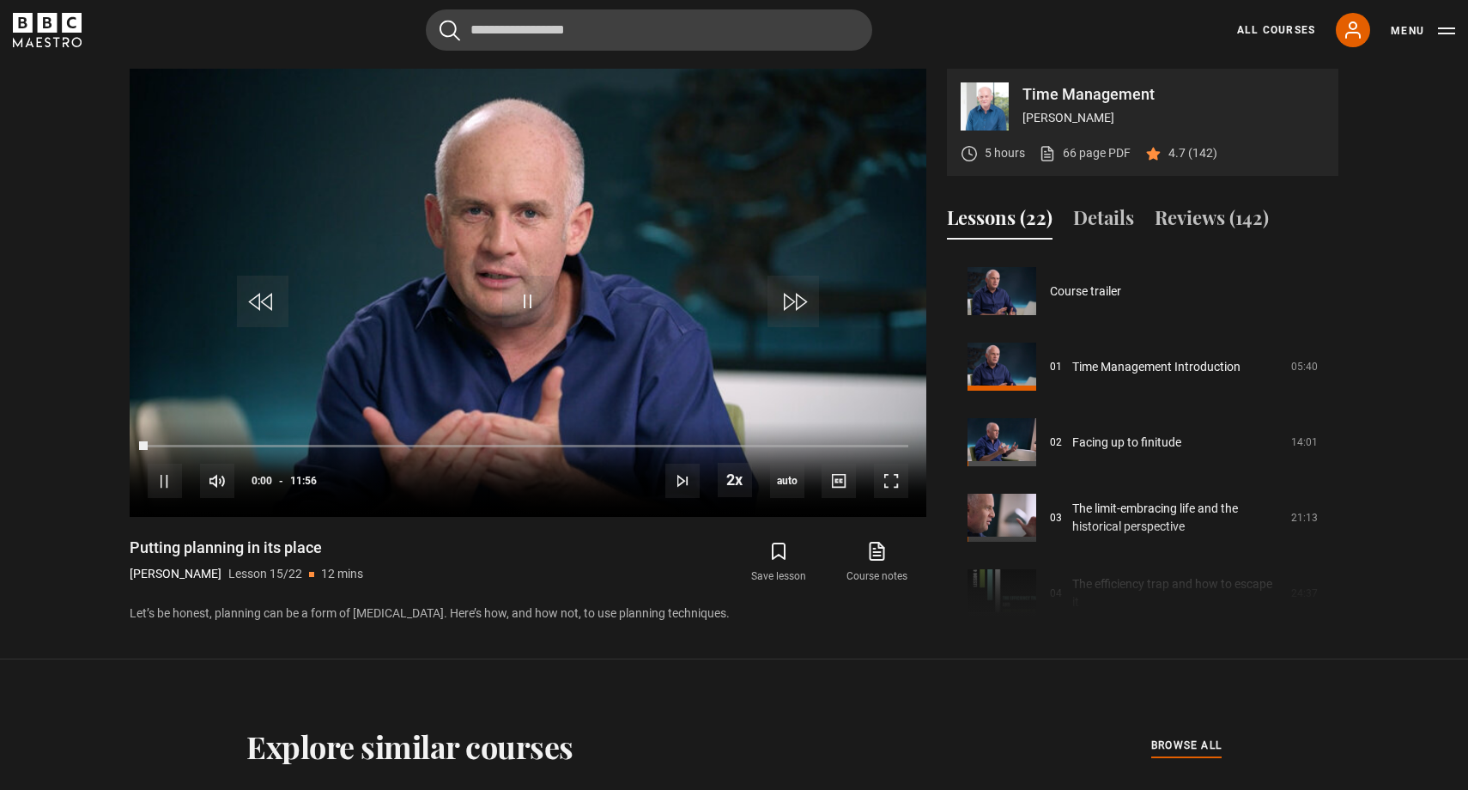
scroll to position [1058, 0]
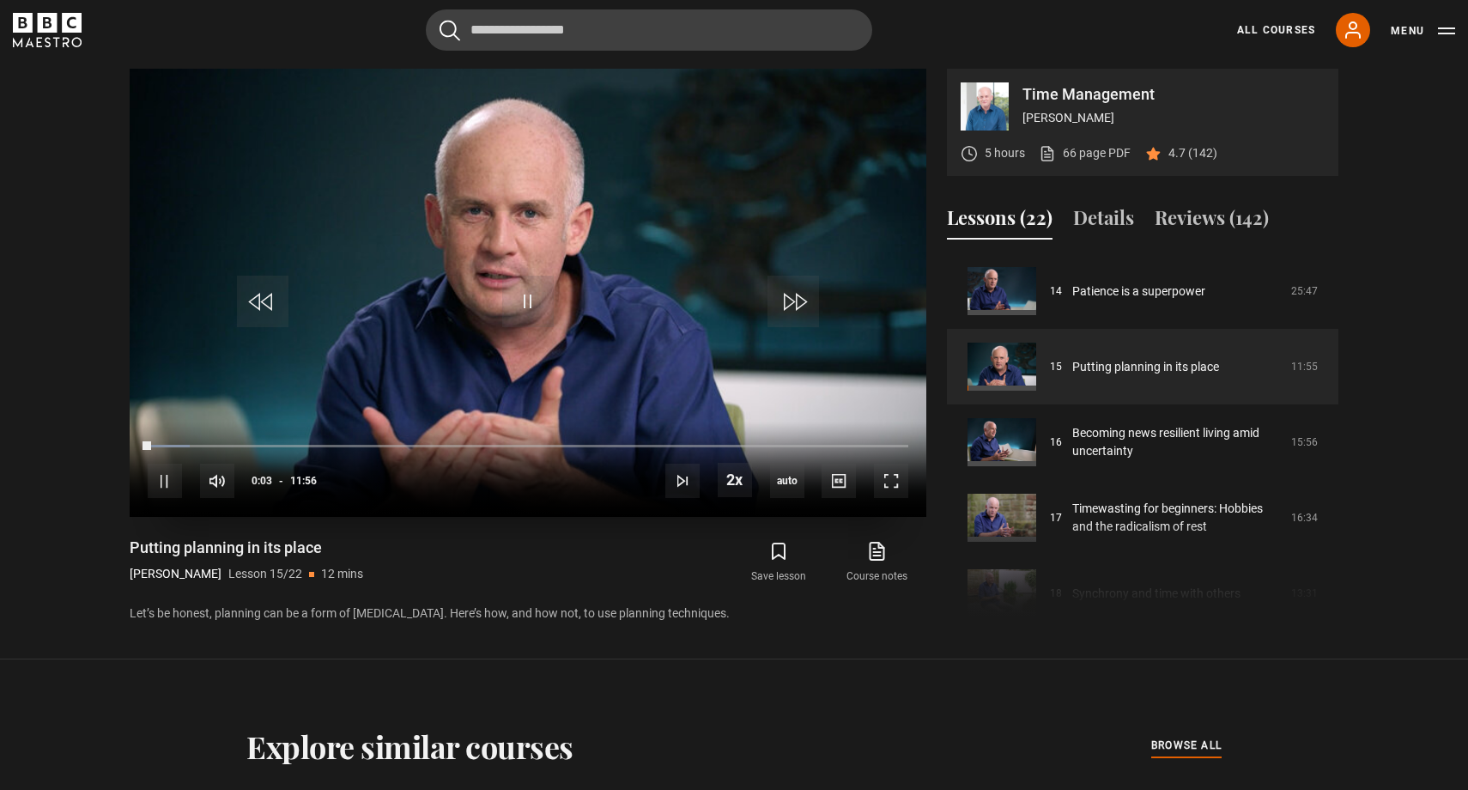
click at [529, 368] on video "Video Player" at bounding box center [528, 293] width 797 height 448
click at [532, 364] on video "Video Player" at bounding box center [528, 293] width 797 height 448
